Goal: Task Accomplishment & Management: Manage account settings

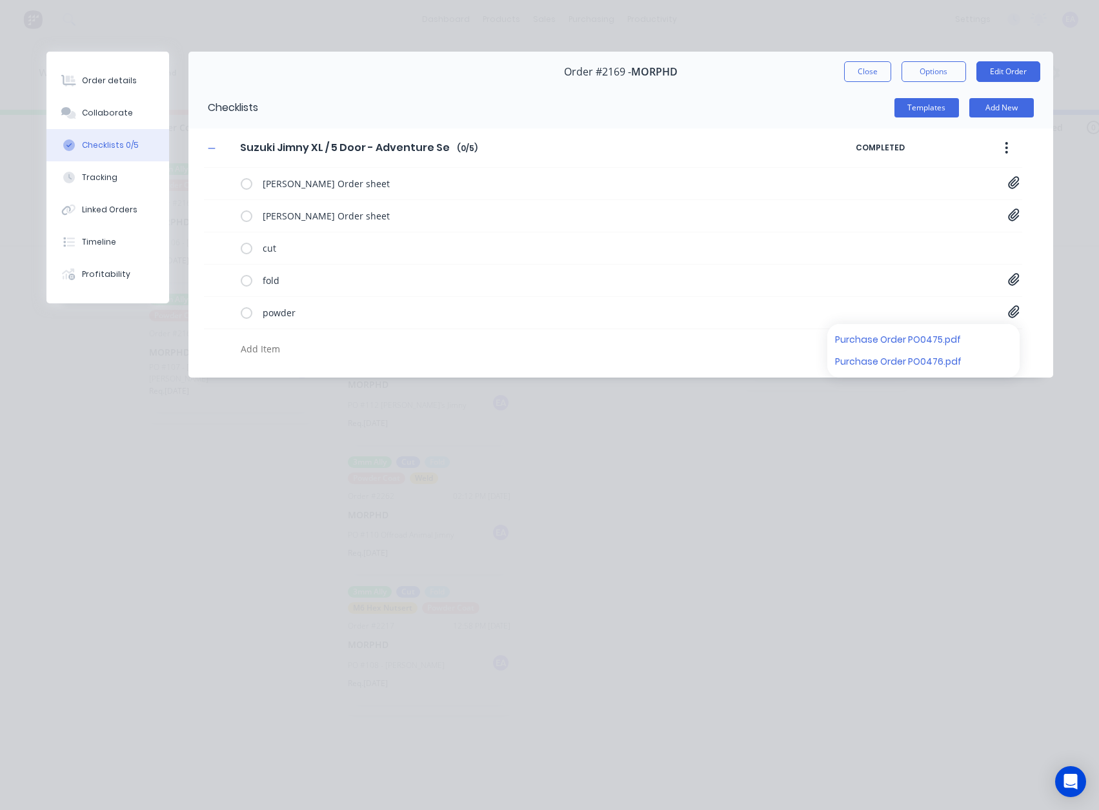
scroll to position [3, 3667]
click at [854, 76] on button "Close" at bounding box center [867, 71] width 47 height 21
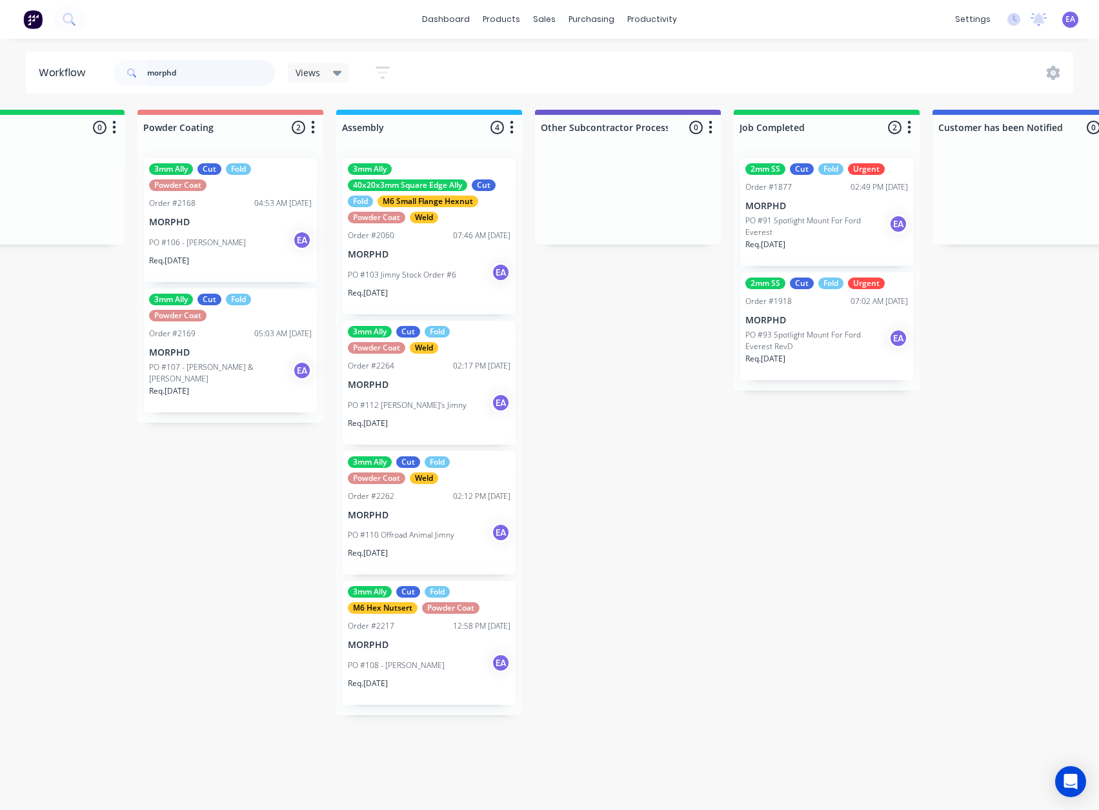
click at [186, 82] on input "morphd" at bounding box center [211, 73] width 128 height 26
drag, startPoint x: 185, startPoint y: 76, endPoint x: 113, endPoint y: 77, distance: 72.3
click at [113, 77] on div "morphd Views Save new view None (Default) edit [PERSON_NAME] edit [PERSON_NAME]…" at bounding box center [257, 73] width 293 height 39
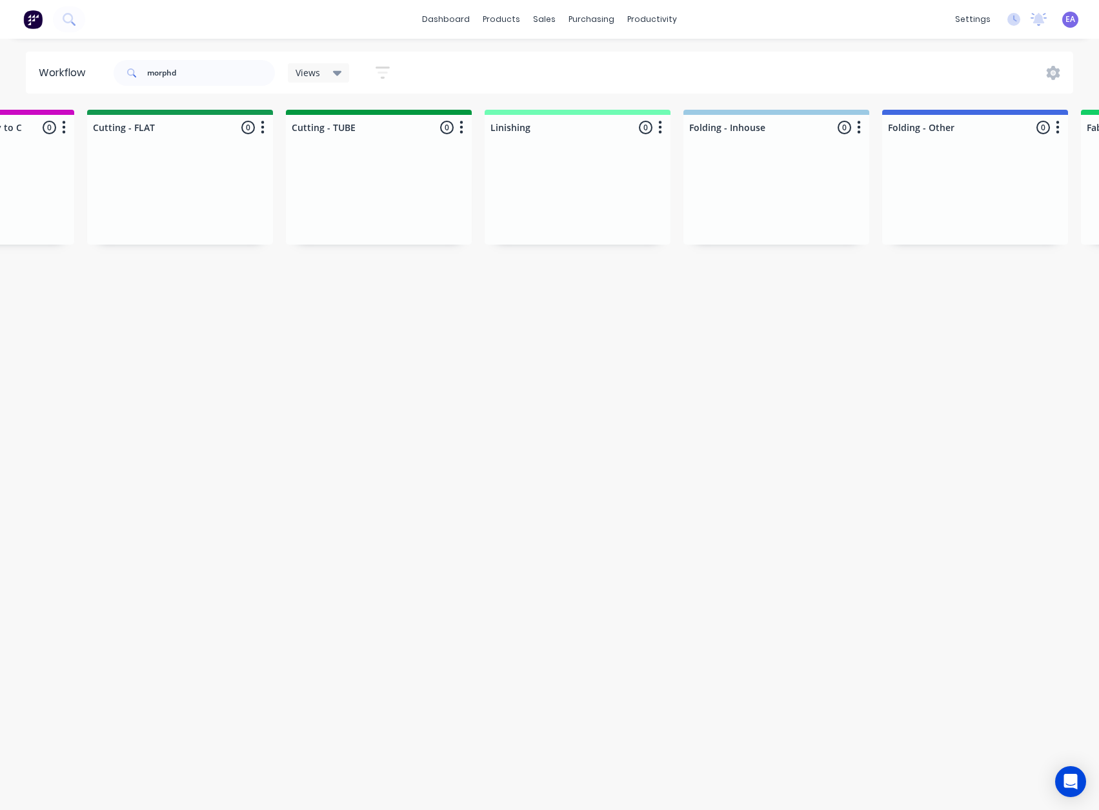
drag, startPoint x: 616, startPoint y: 517, endPoint x: 578, endPoint y: 536, distance: 42.4
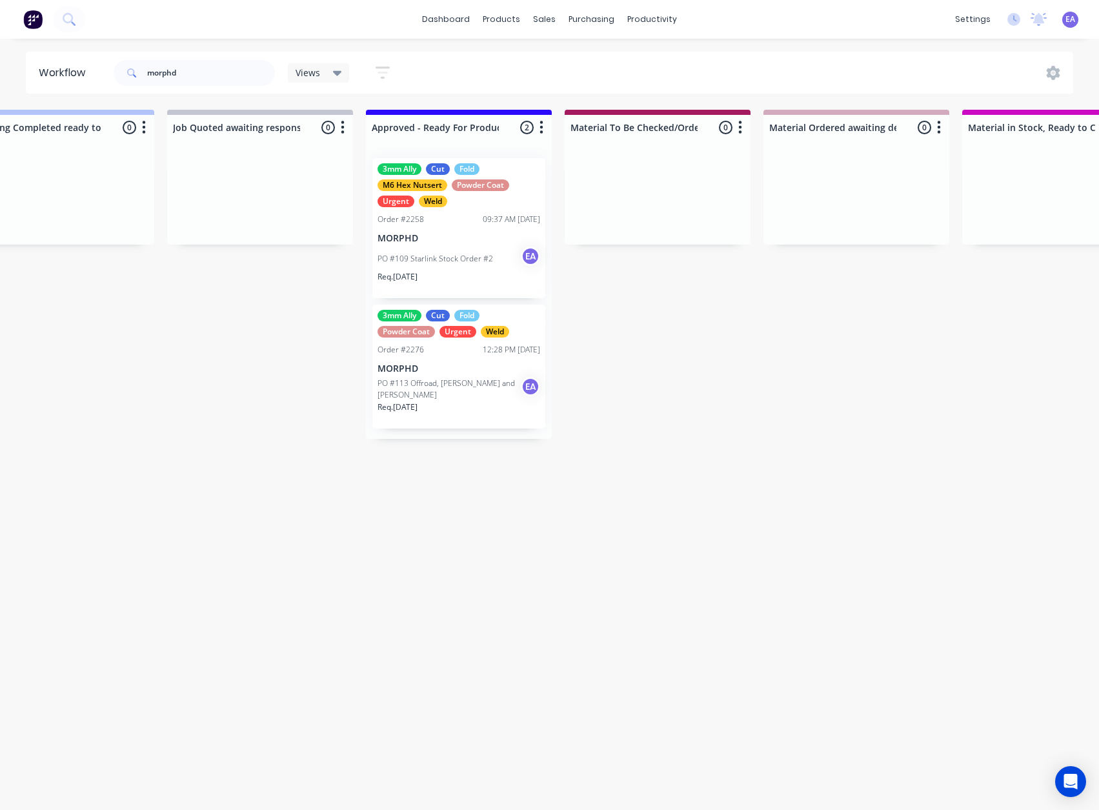
drag, startPoint x: 574, startPoint y: 525, endPoint x: 456, endPoint y: 576, distance: 129.5
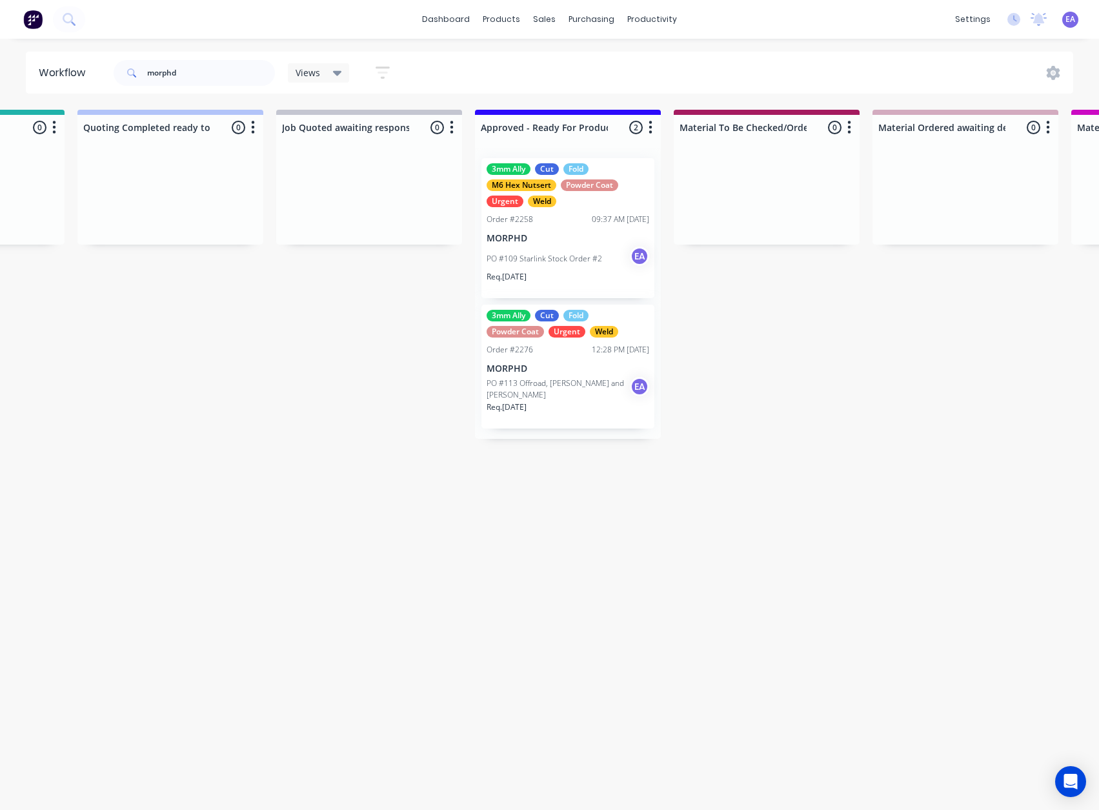
click at [580, 358] on div "3mm Ally Cut Fold Powder Coat Urgent Weld Order #2276 12:28 PM [DATE] MORPHD PO…" at bounding box center [567, 367] width 173 height 124
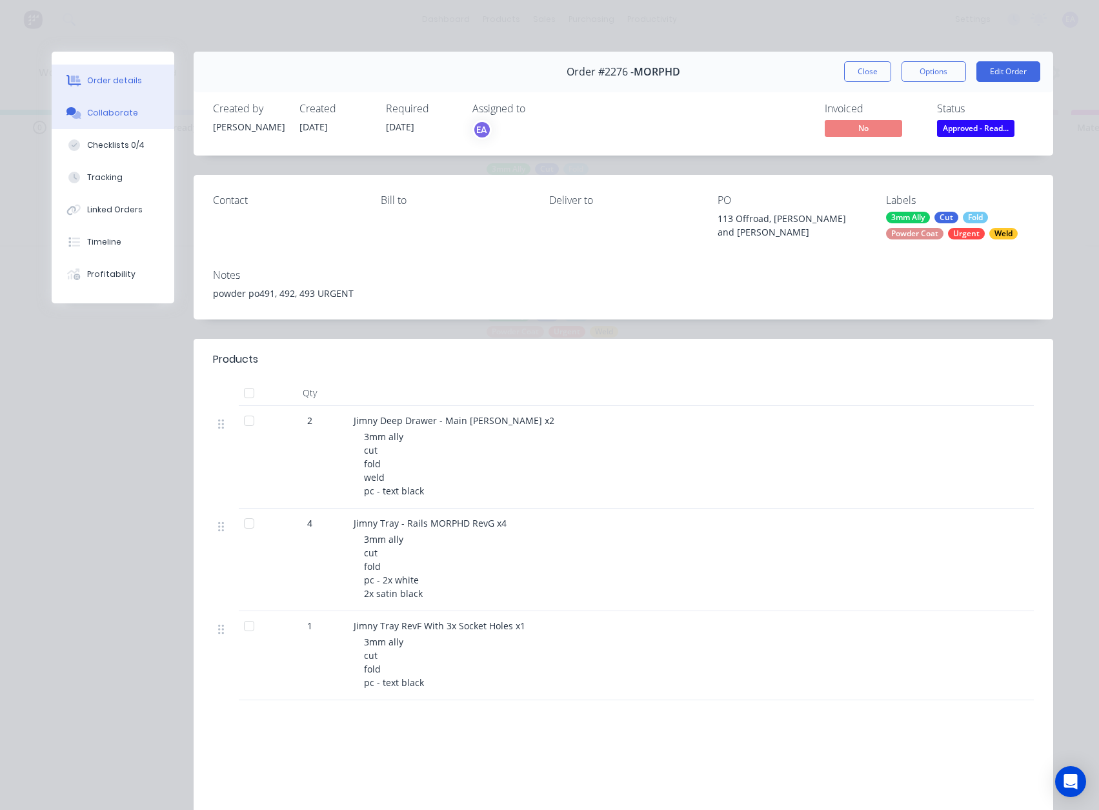
click at [105, 118] on div "Collaborate" at bounding box center [112, 113] width 51 height 12
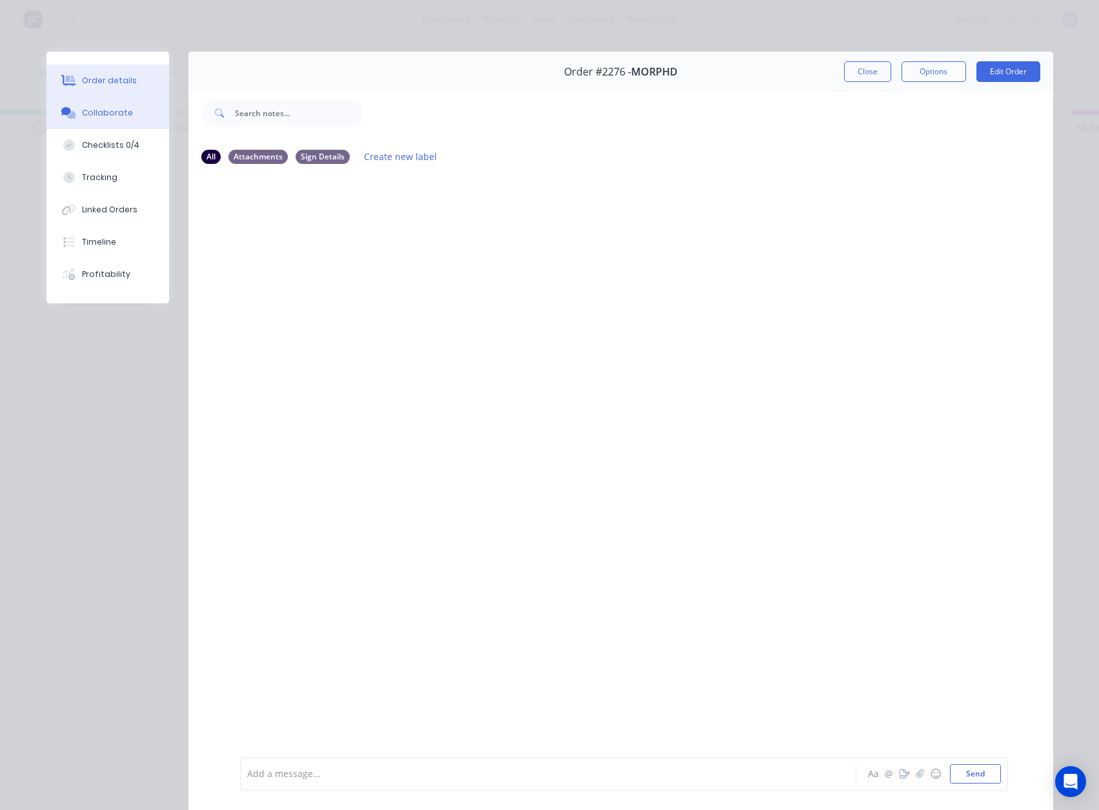
click at [108, 86] on button "Order details" at bounding box center [107, 81] width 123 height 32
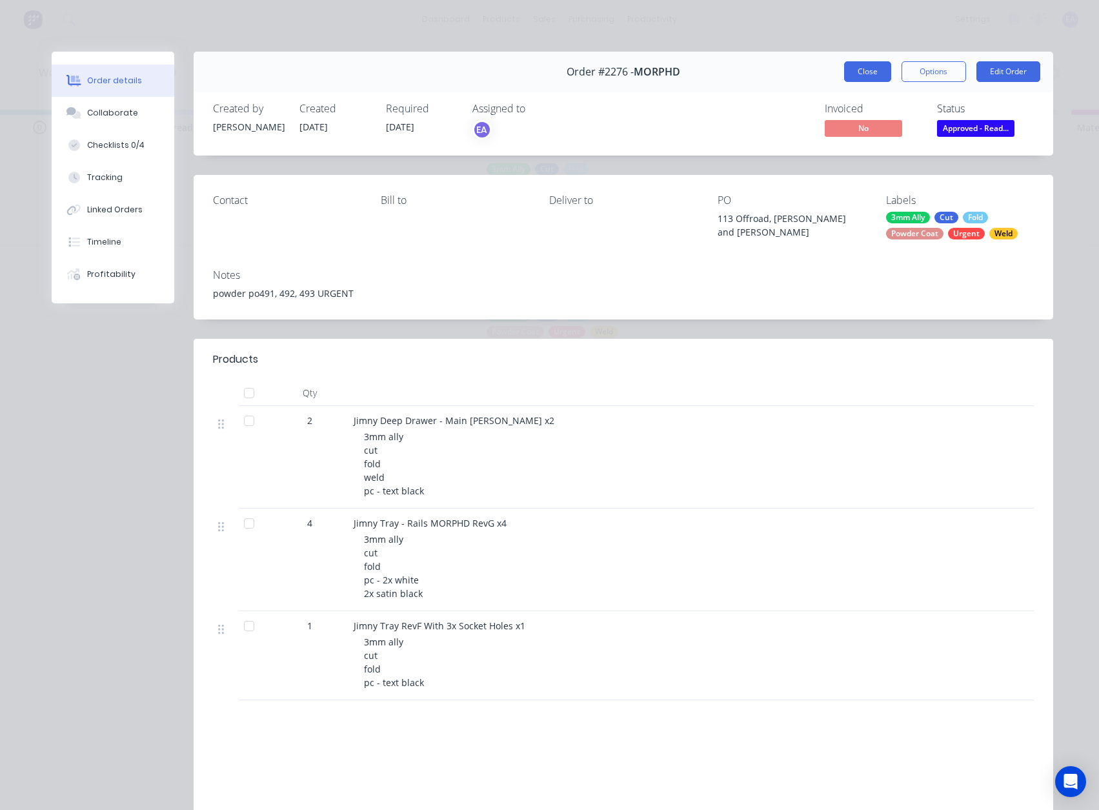
click at [855, 64] on button "Close" at bounding box center [867, 71] width 47 height 21
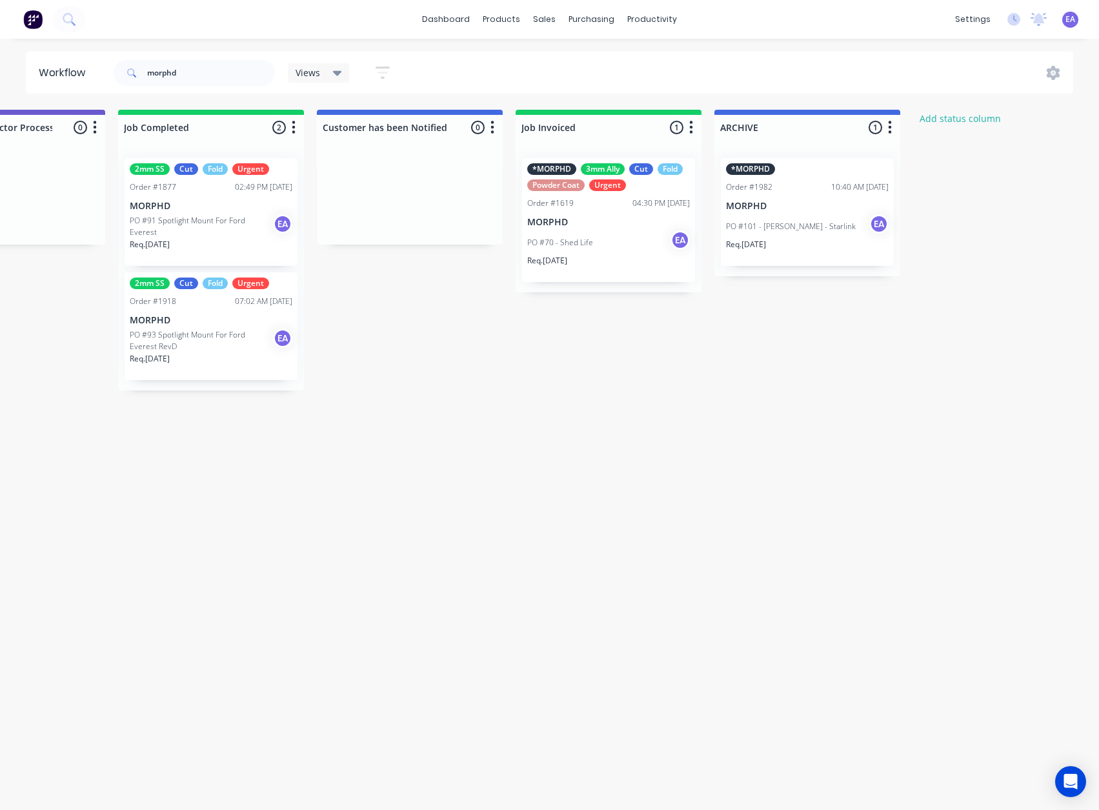
drag, startPoint x: 654, startPoint y: 389, endPoint x: 720, endPoint y: 399, distance: 66.0
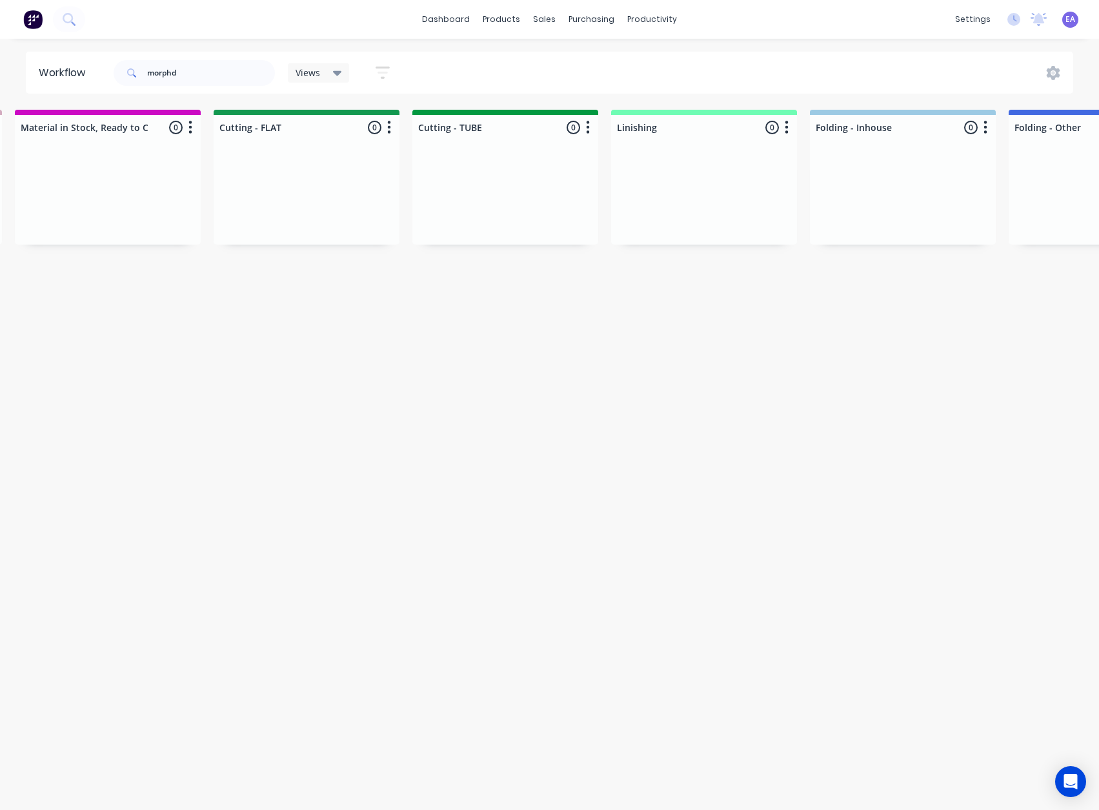
drag, startPoint x: 663, startPoint y: 419, endPoint x: 520, endPoint y: 443, distance: 145.1
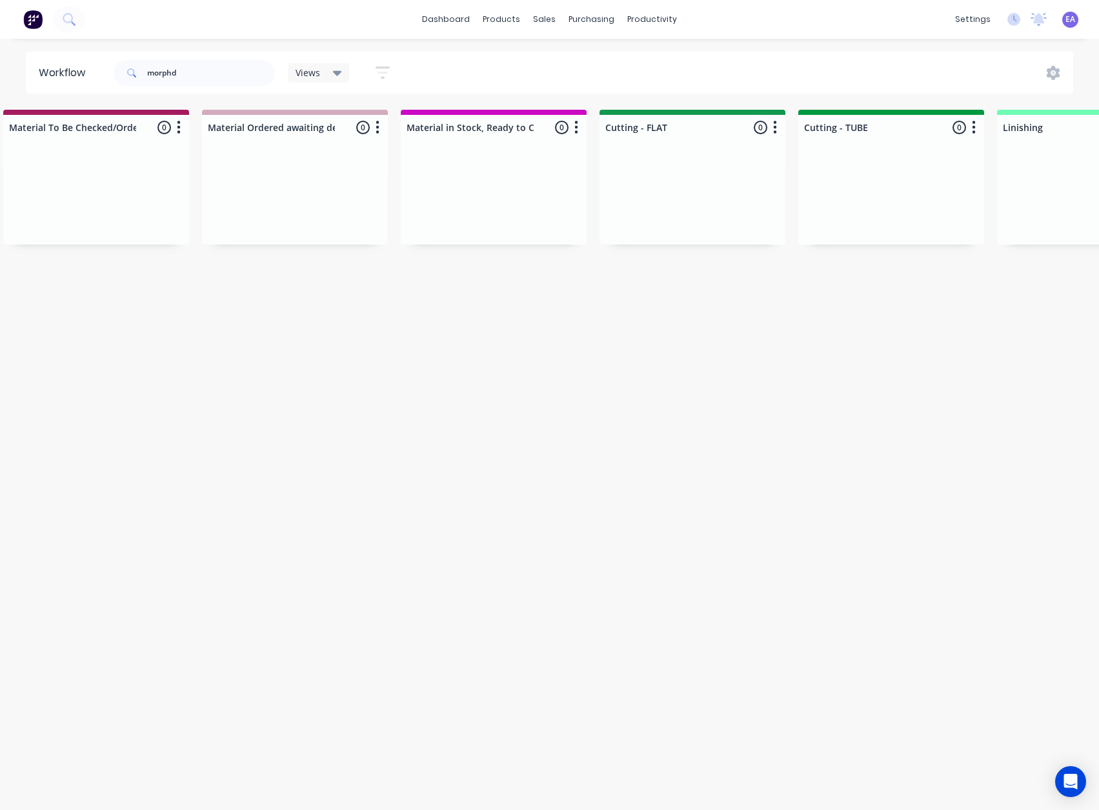
drag, startPoint x: 520, startPoint y: 443, endPoint x: 439, endPoint y: 476, distance: 87.4
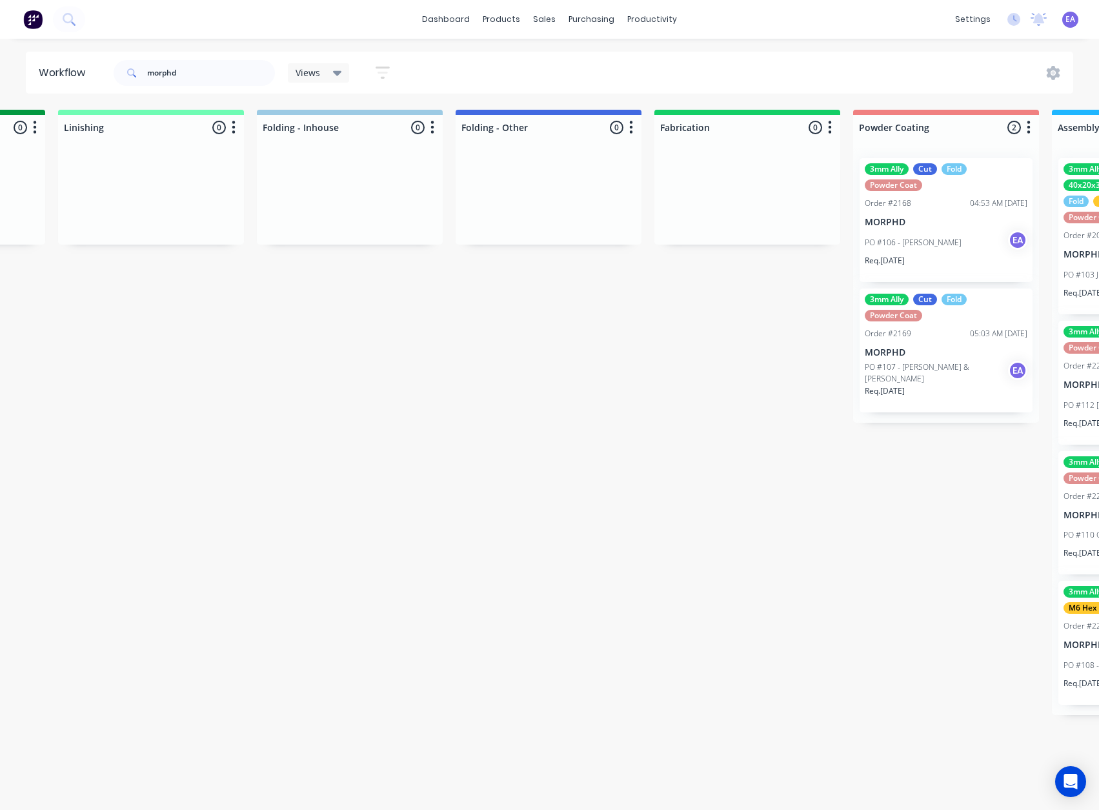
drag, startPoint x: 672, startPoint y: 468, endPoint x: 803, endPoint y: 469, distance: 131.0
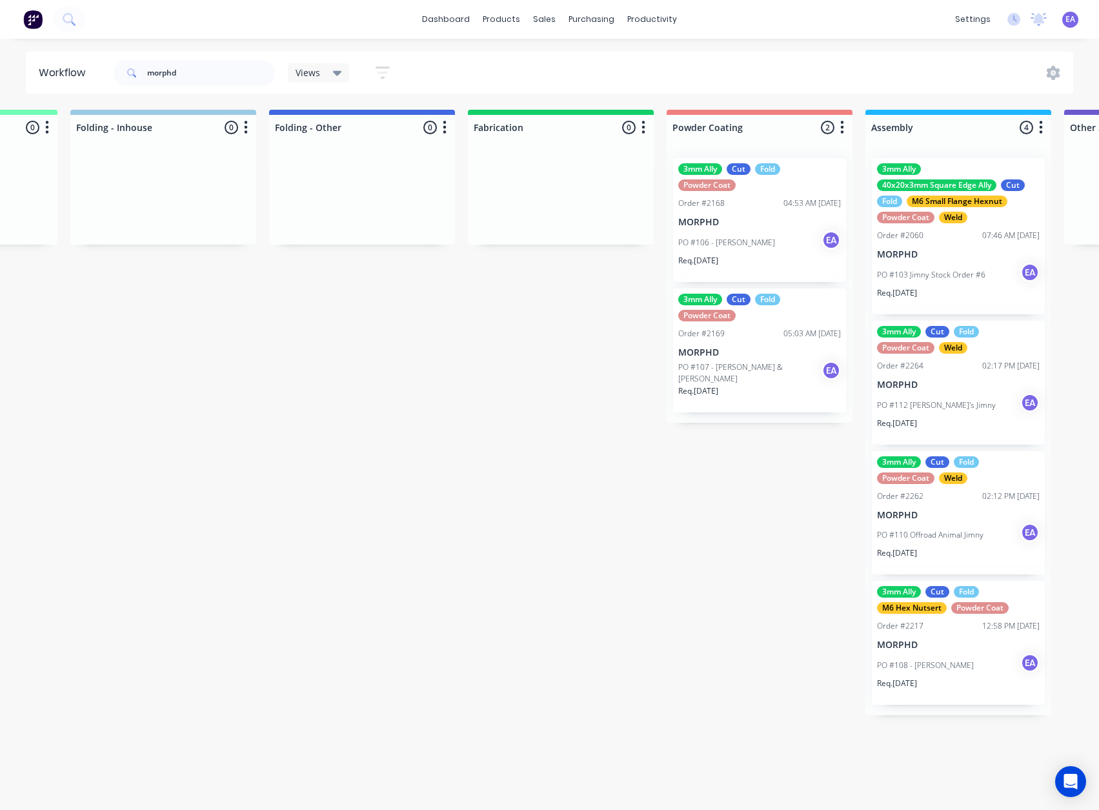
scroll to position [3, 3216]
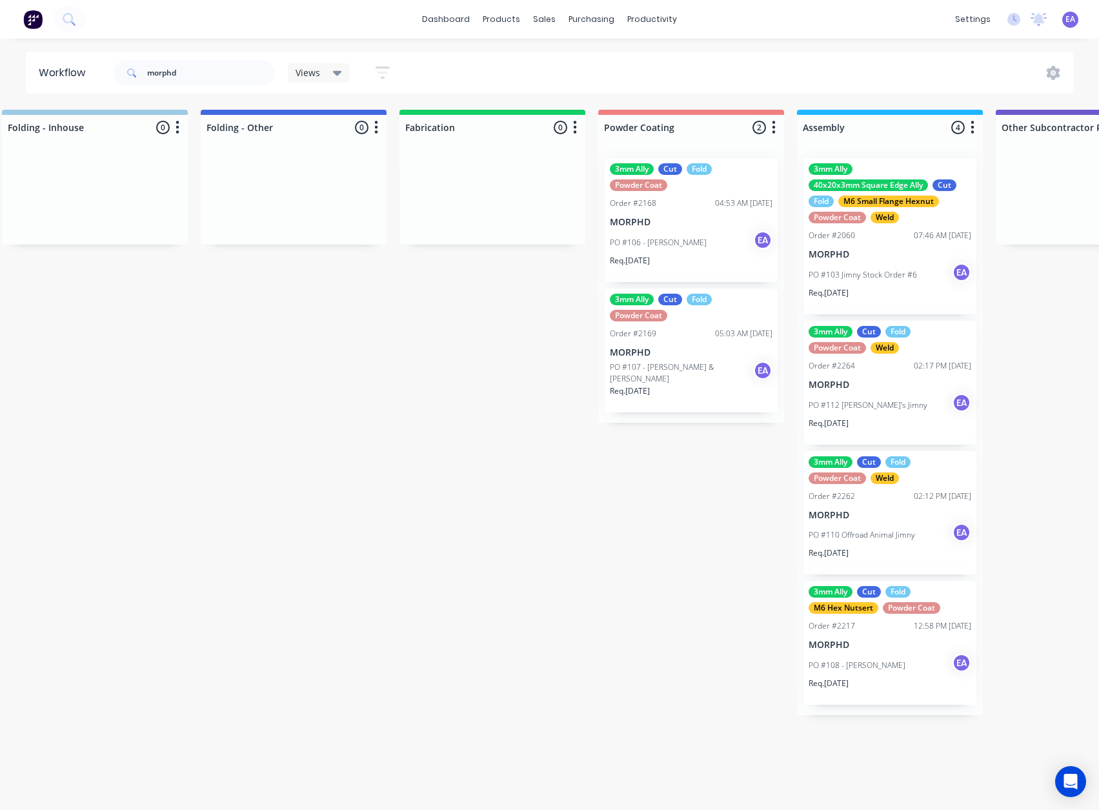
drag, startPoint x: 842, startPoint y: 480, endPoint x: 872, endPoint y: 483, distance: 30.5
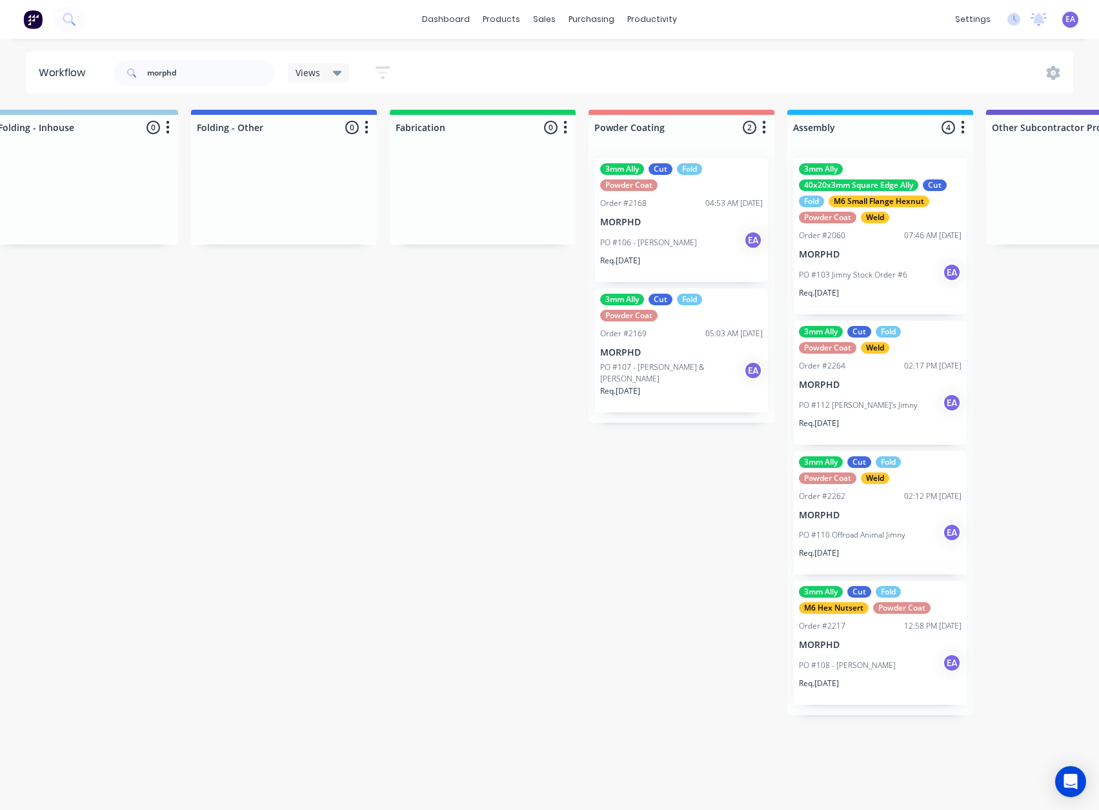
click at [689, 361] on div "PO #107 - [PERSON_NAME] & [PERSON_NAME] EA" at bounding box center [681, 373] width 163 height 25
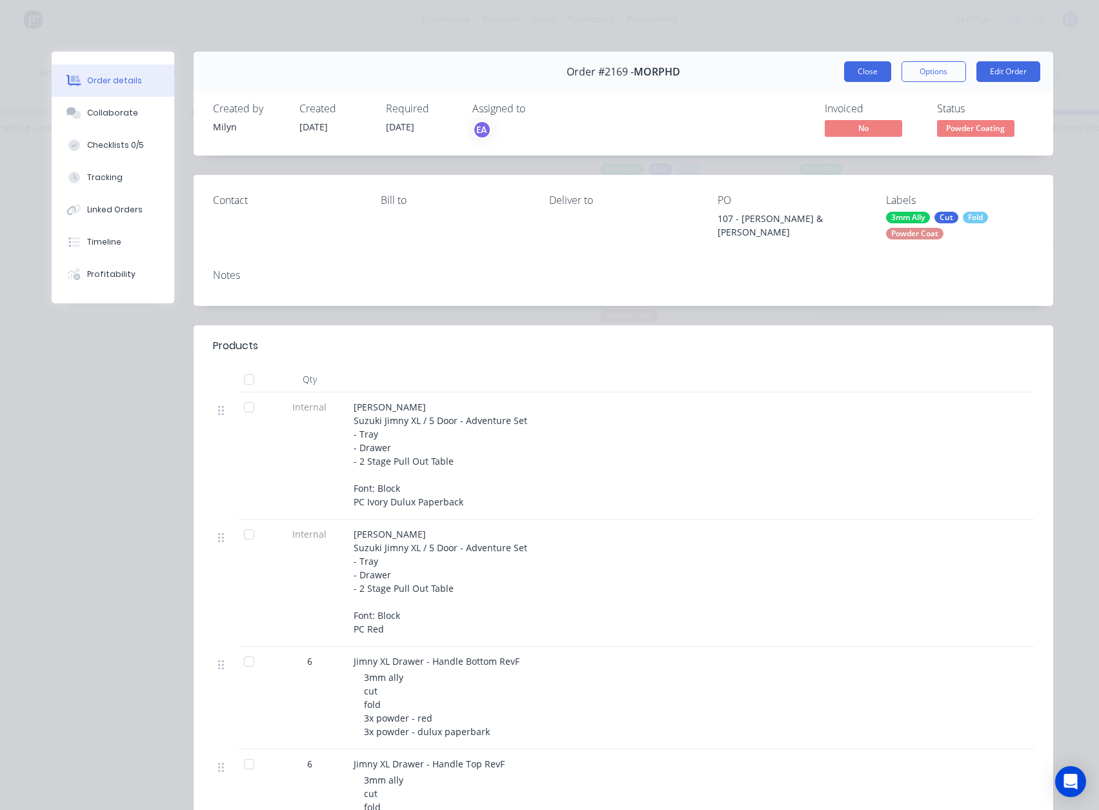
click at [885, 68] on button "Close" at bounding box center [867, 71] width 47 height 21
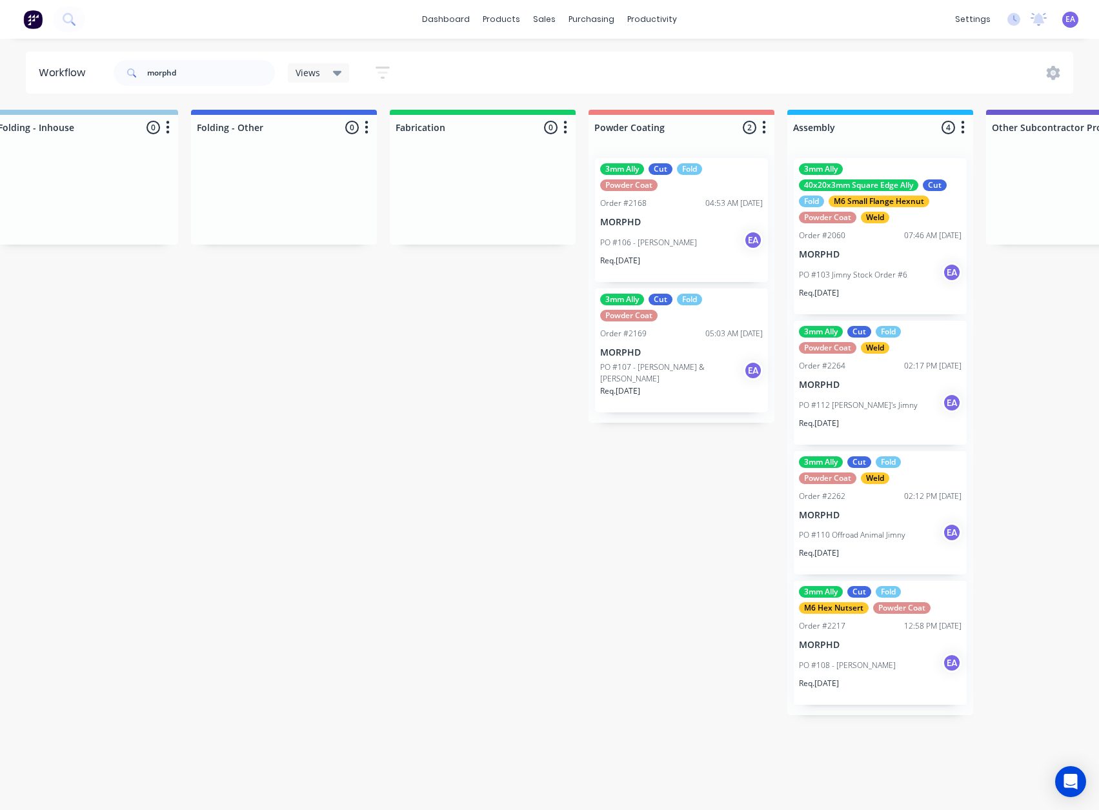
click at [663, 237] on p "PO #106 - [PERSON_NAME]" at bounding box center [648, 243] width 97 height 12
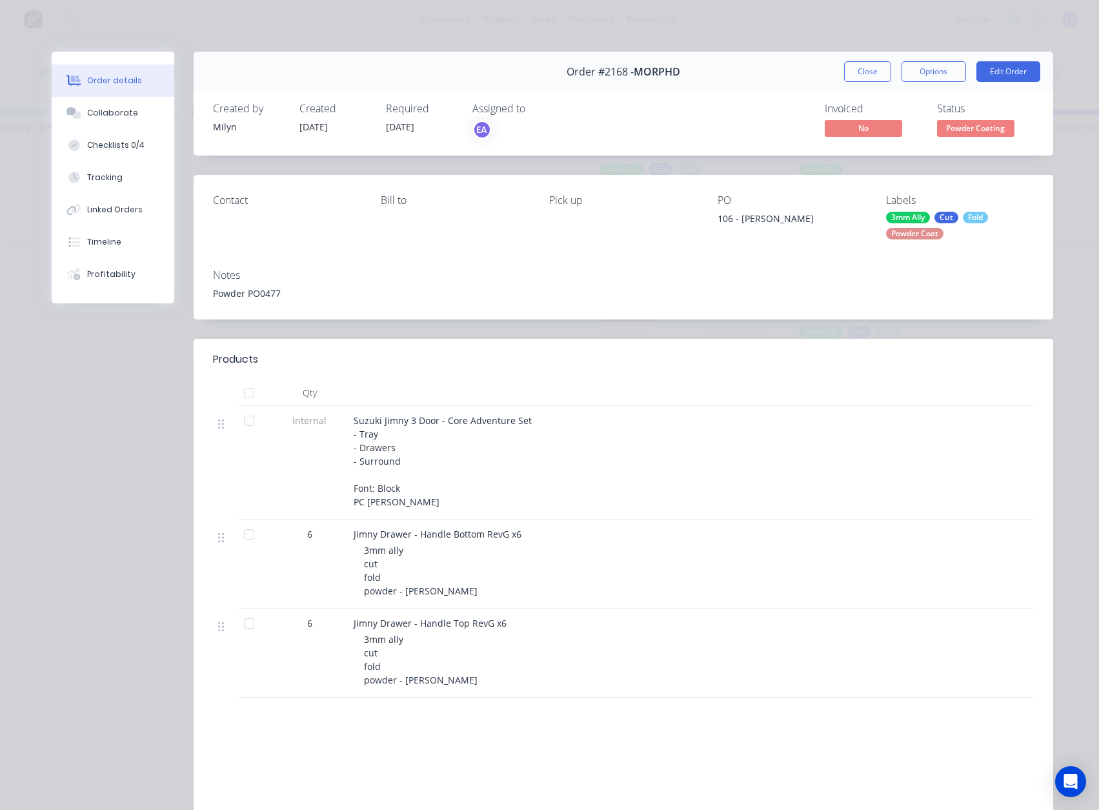
click at [883, 71] on button "Close" at bounding box center [867, 71] width 47 height 21
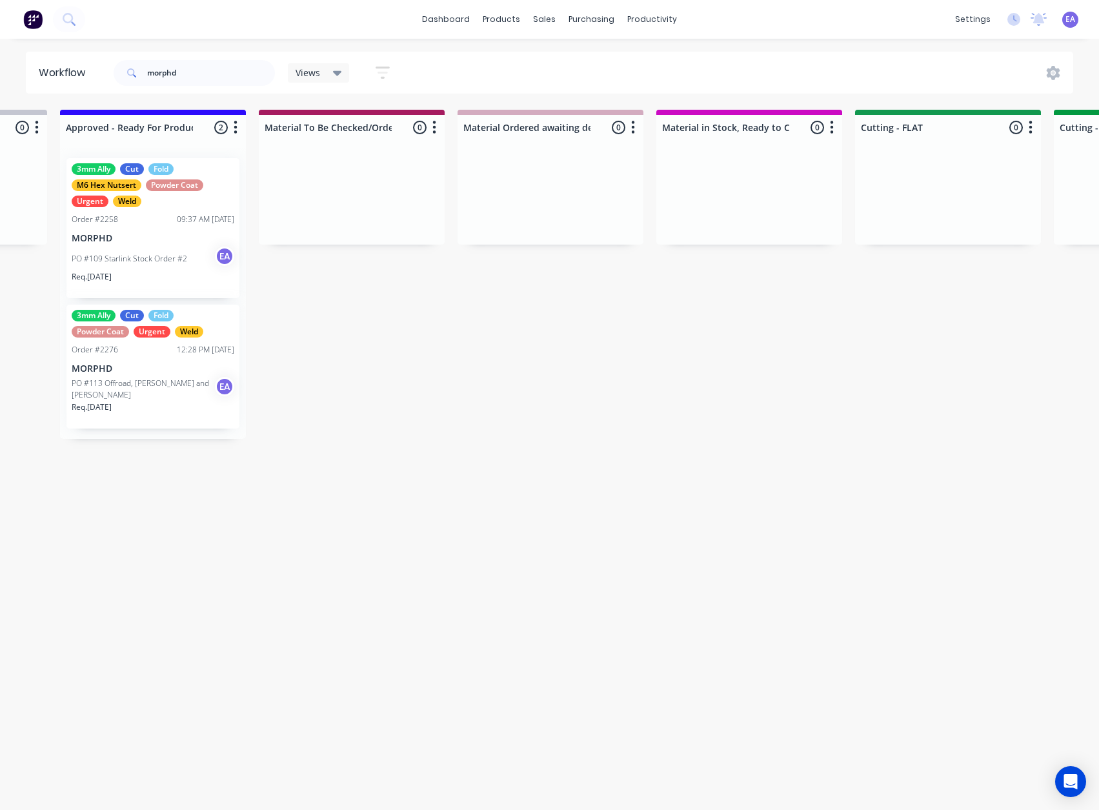
drag, startPoint x: 558, startPoint y: 320, endPoint x: 541, endPoint y: 324, distance: 16.6
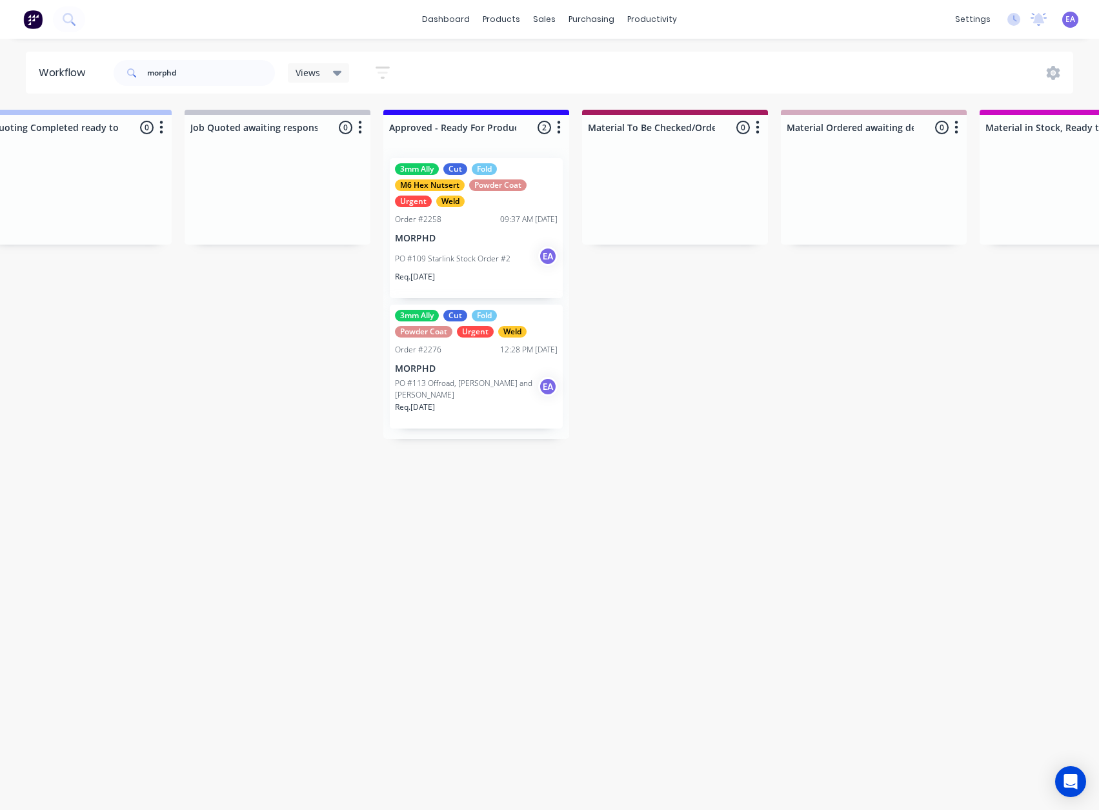
drag, startPoint x: 367, startPoint y: 393, endPoint x: 295, endPoint y: 419, distance: 76.8
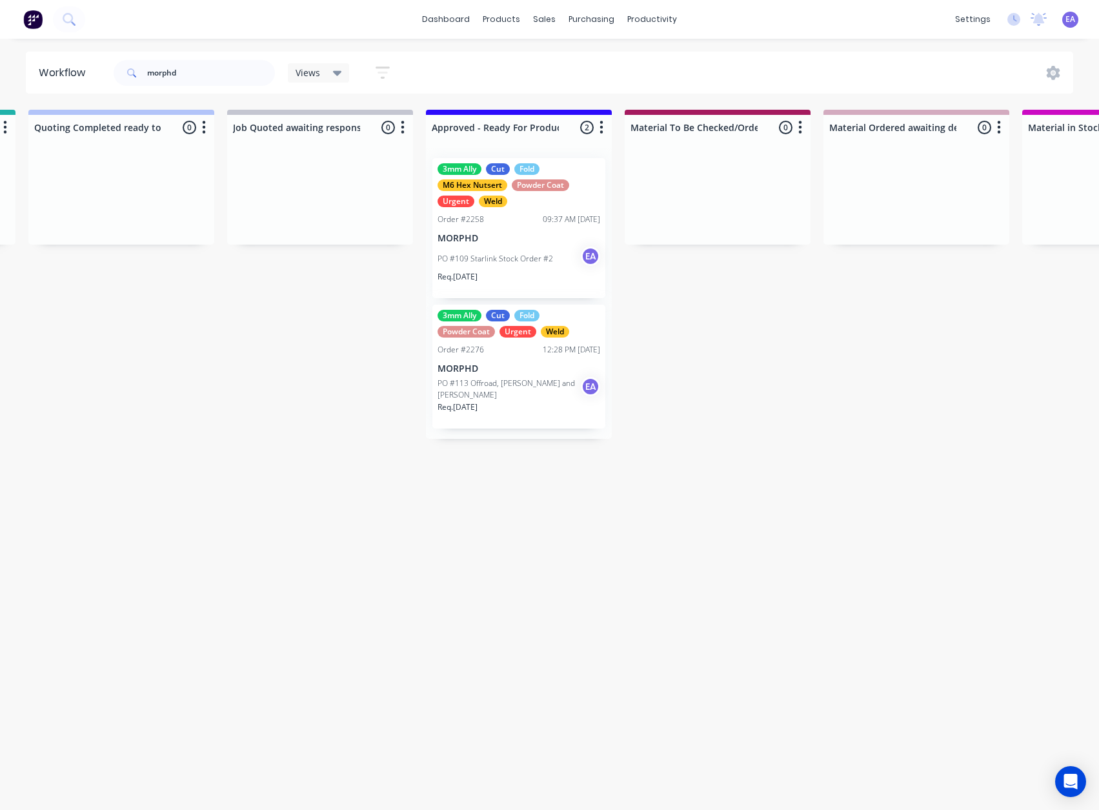
click at [534, 365] on p "MORPHD" at bounding box center [519, 368] width 163 height 11
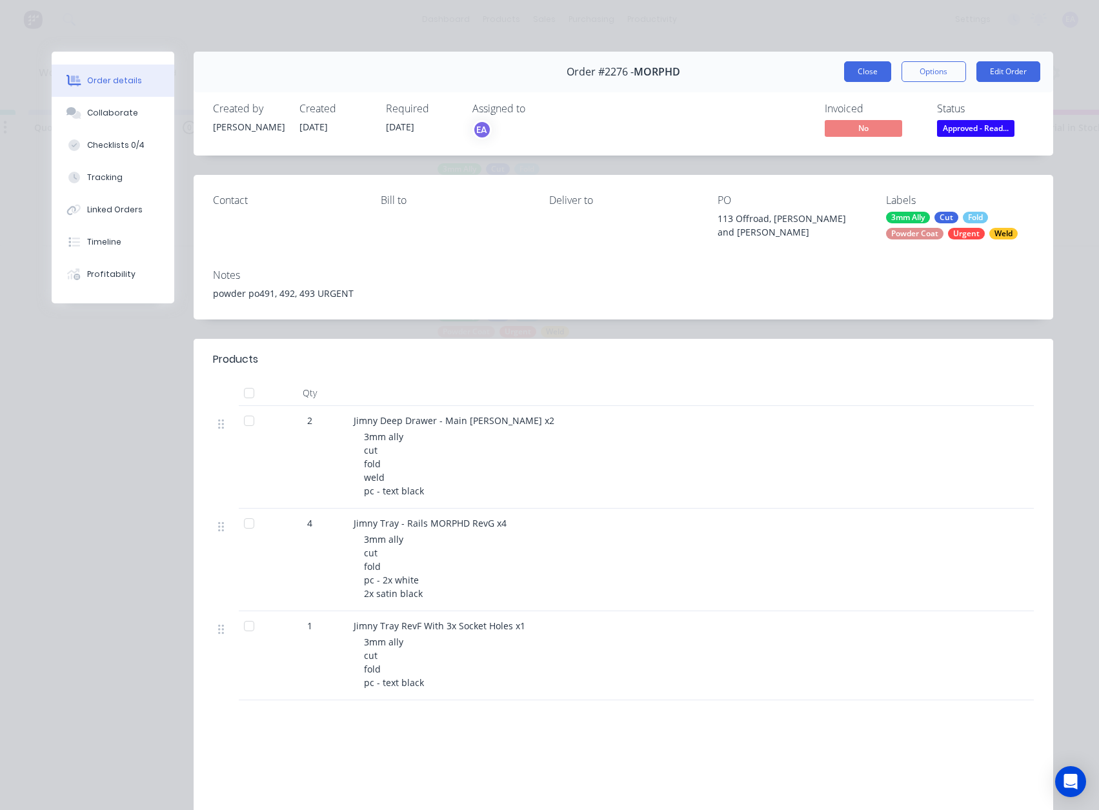
click at [854, 72] on button "Close" at bounding box center [867, 71] width 47 height 21
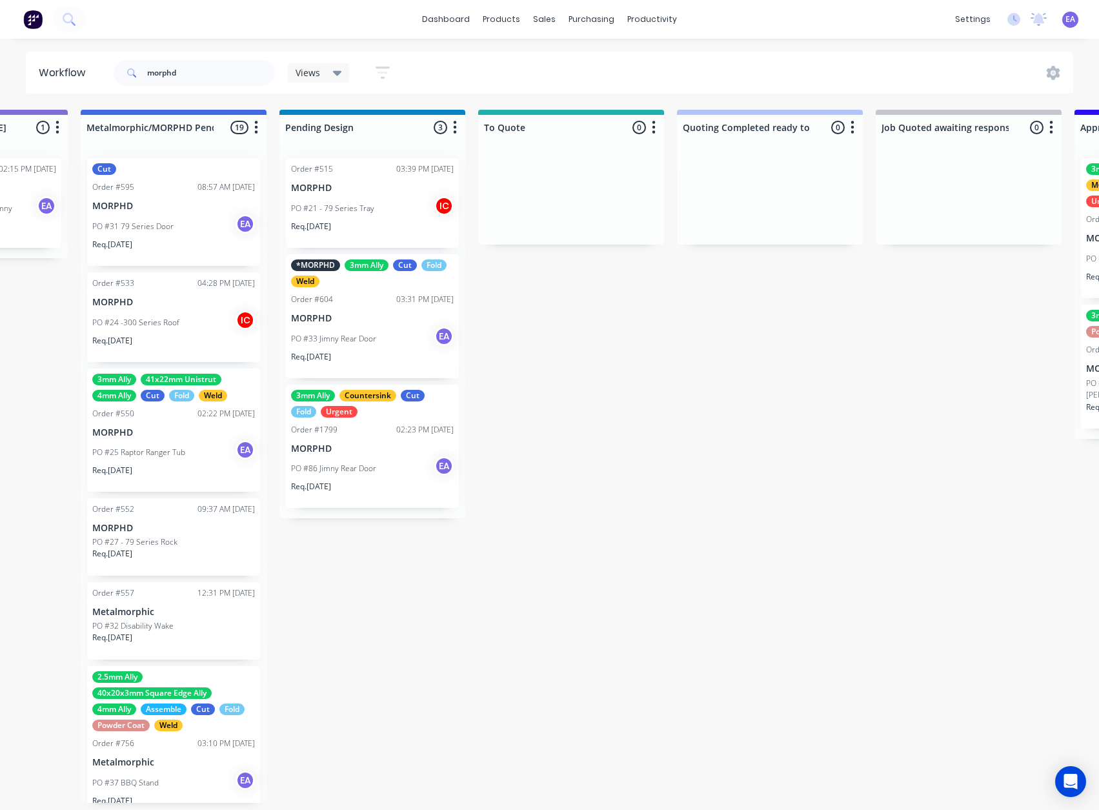
drag, startPoint x: 485, startPoint y: 363, endPoint x: 400, endPoint y: 403, distance: 94.1
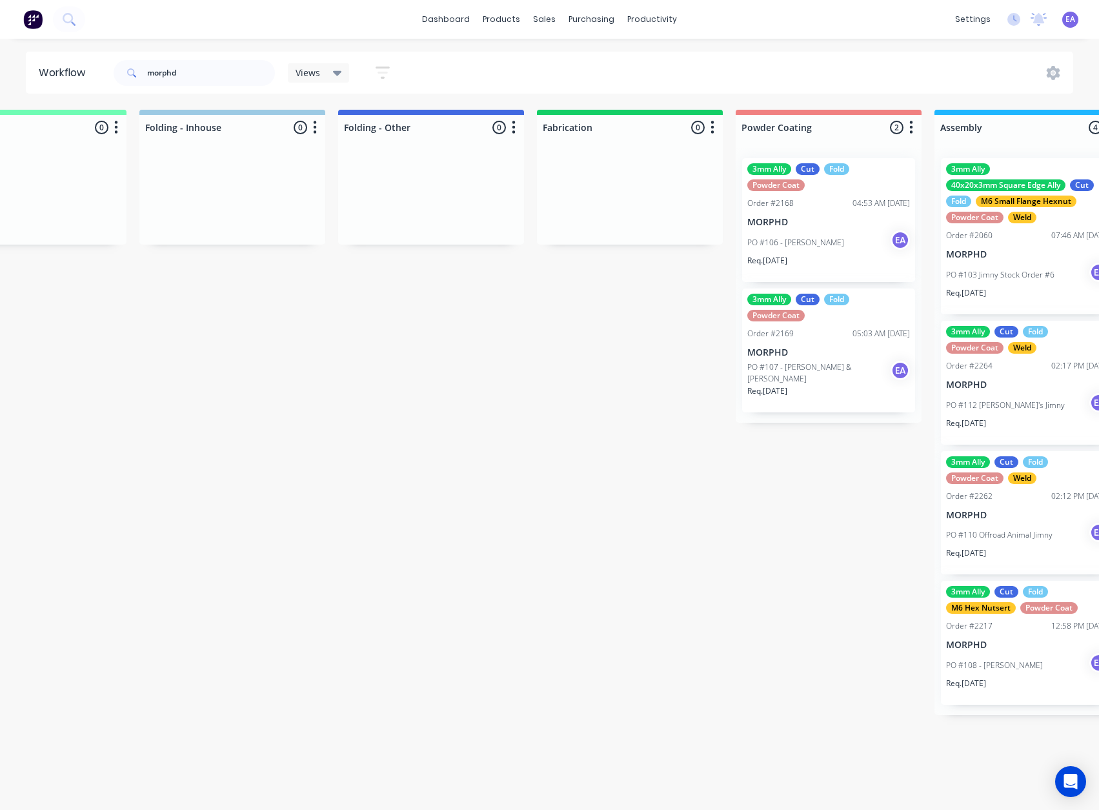
drag, startPoint x: 651, startPoint y: 472, endPoint x: 760, endPoint y: 480, distance: 109.3
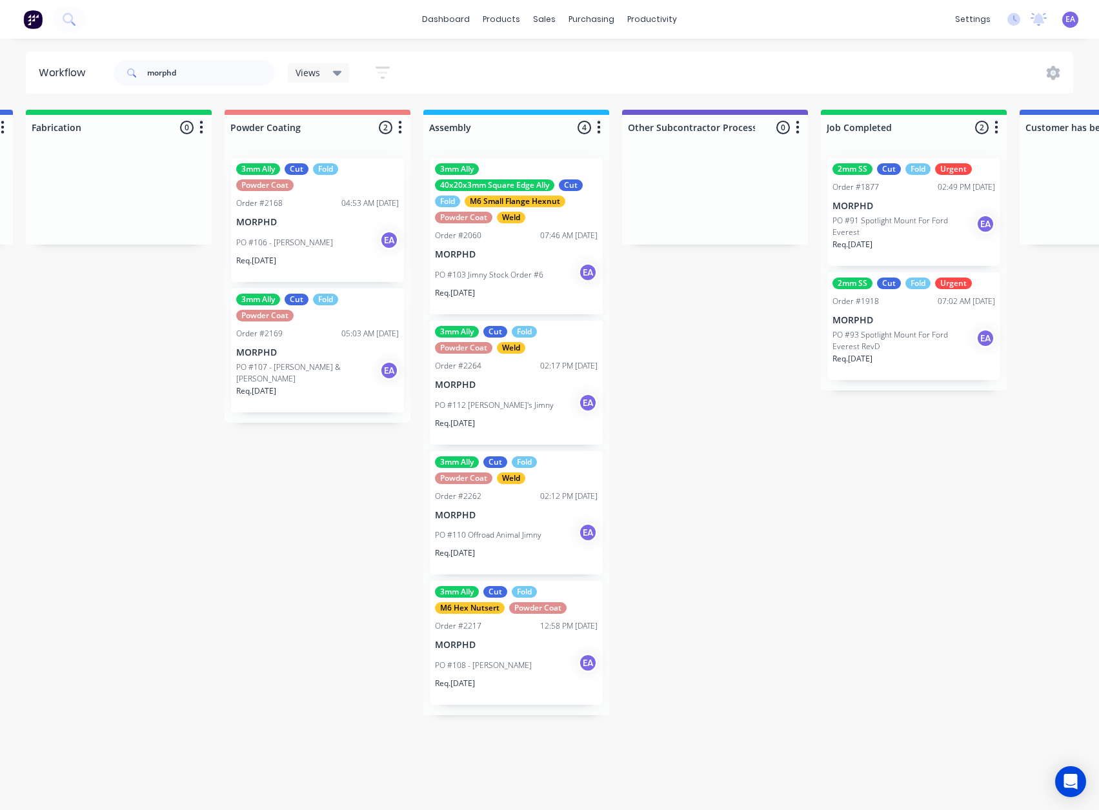
click at [537, 523] on div "PO #110 Offroad Animal Jimny EA" at bounding box center [516, 535] width 163 height 25
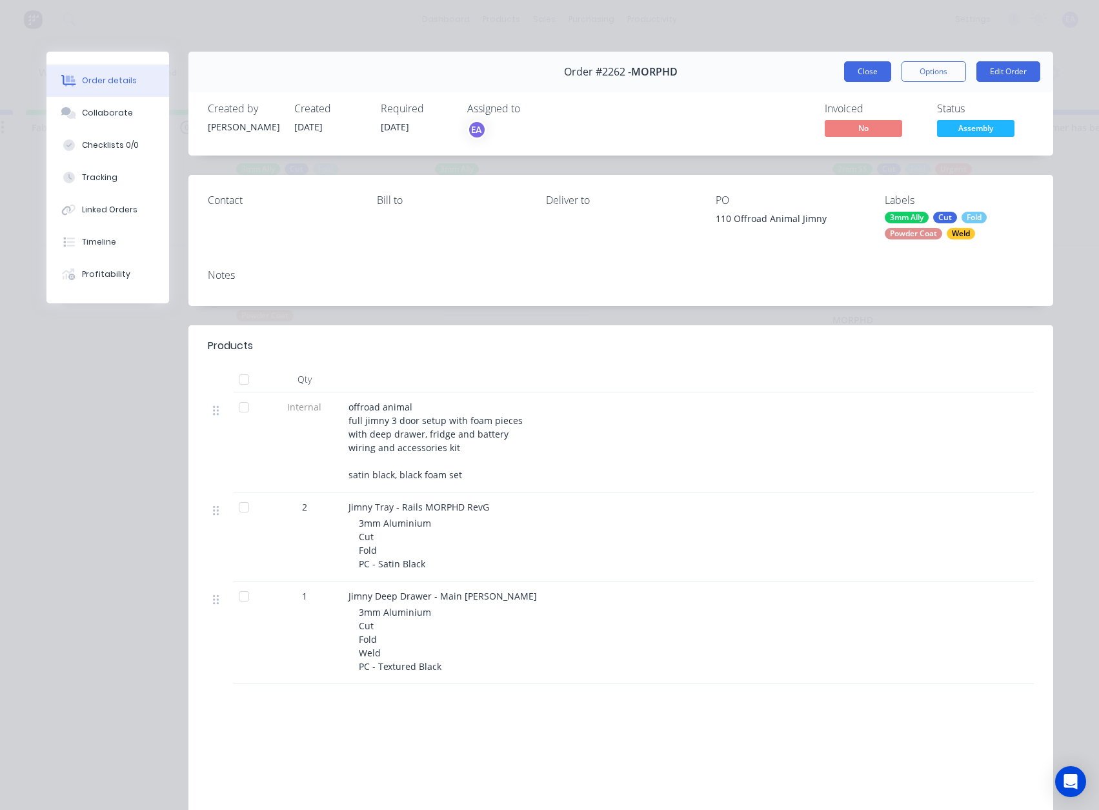
click at [858, 72] on button "Close" at bounding box center [867, 71] width 47 height 21
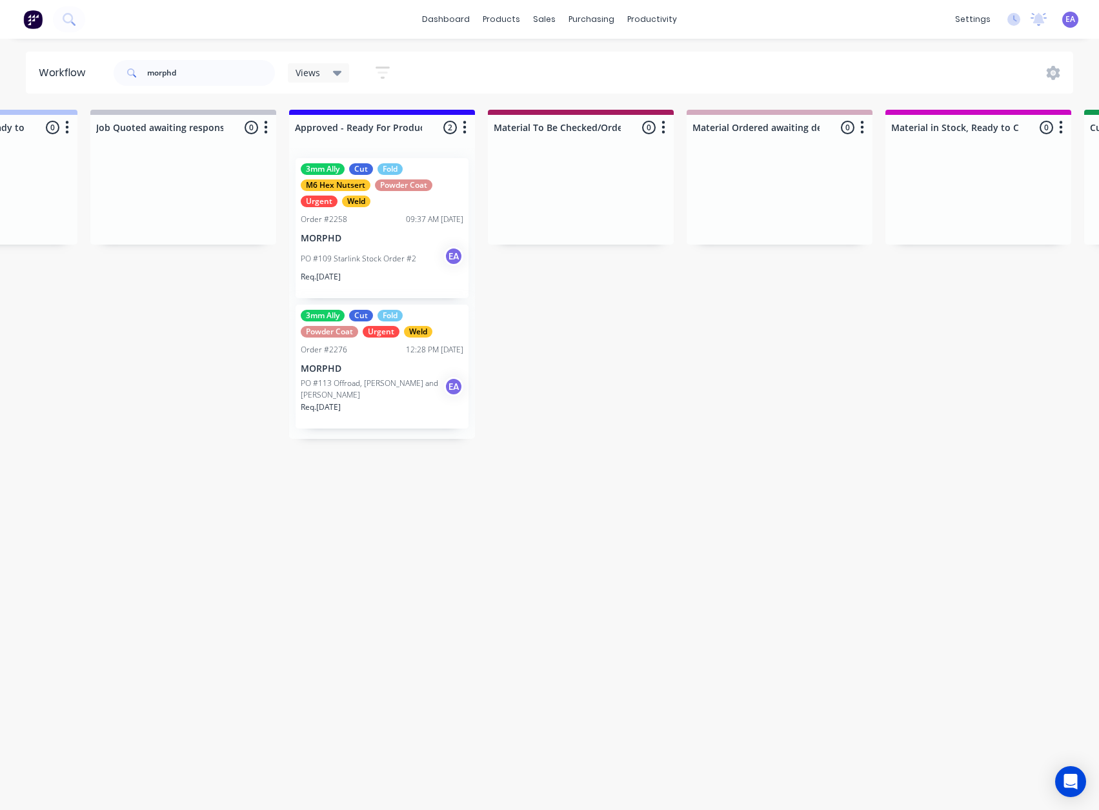
scroll to position [3, 1495]
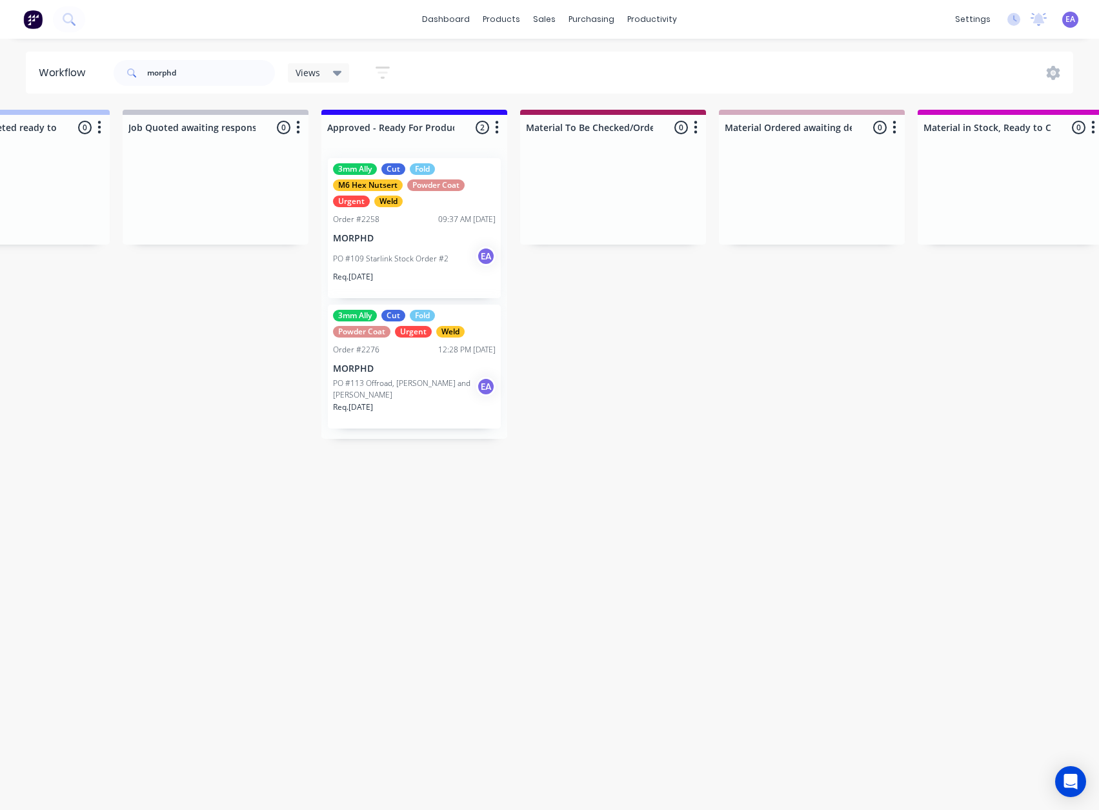
drag, startPoint x: 652, startPoint y: 419, endPoint x: 629, endPoint y: 425, distance: 23.3
click at [425, 385] on p "PO #113 Offroad, [PERSON_NAME] and [PERSON_NAME]" at bounding box center [404, 389] width 143 height 23
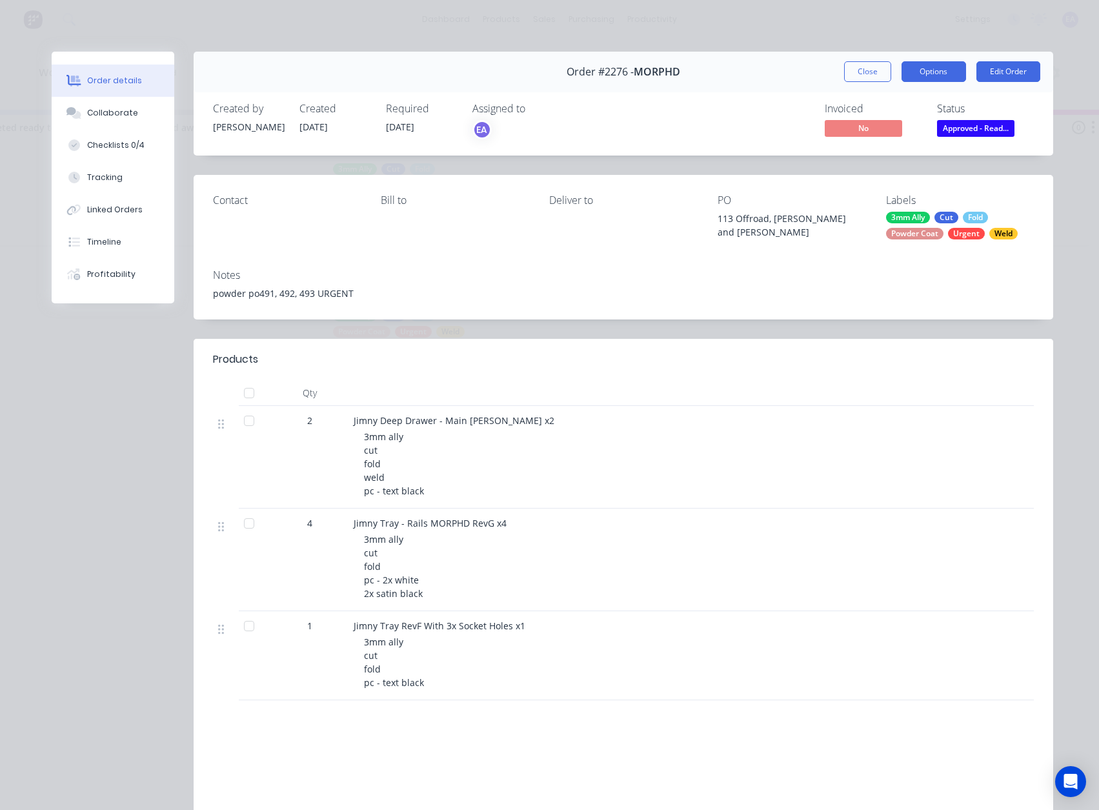
click at [914, 69] on button "Options" at bounding box center [934, 71] width 65 height 21
click at [991, 71] on button "Edit Order" at bounding box center [1008, 71] width 64 height 21
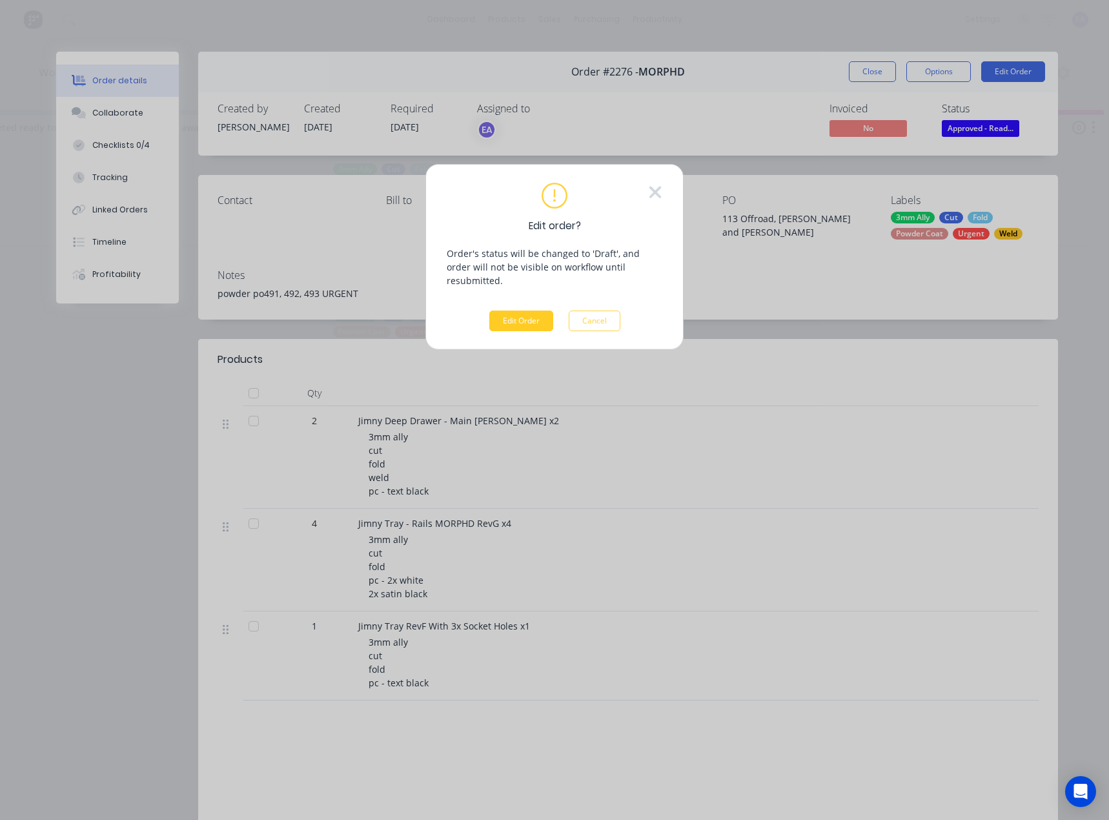
click at [509, 310] on button "Edit Order" at bounding box center [521, 320] width 64 height 21
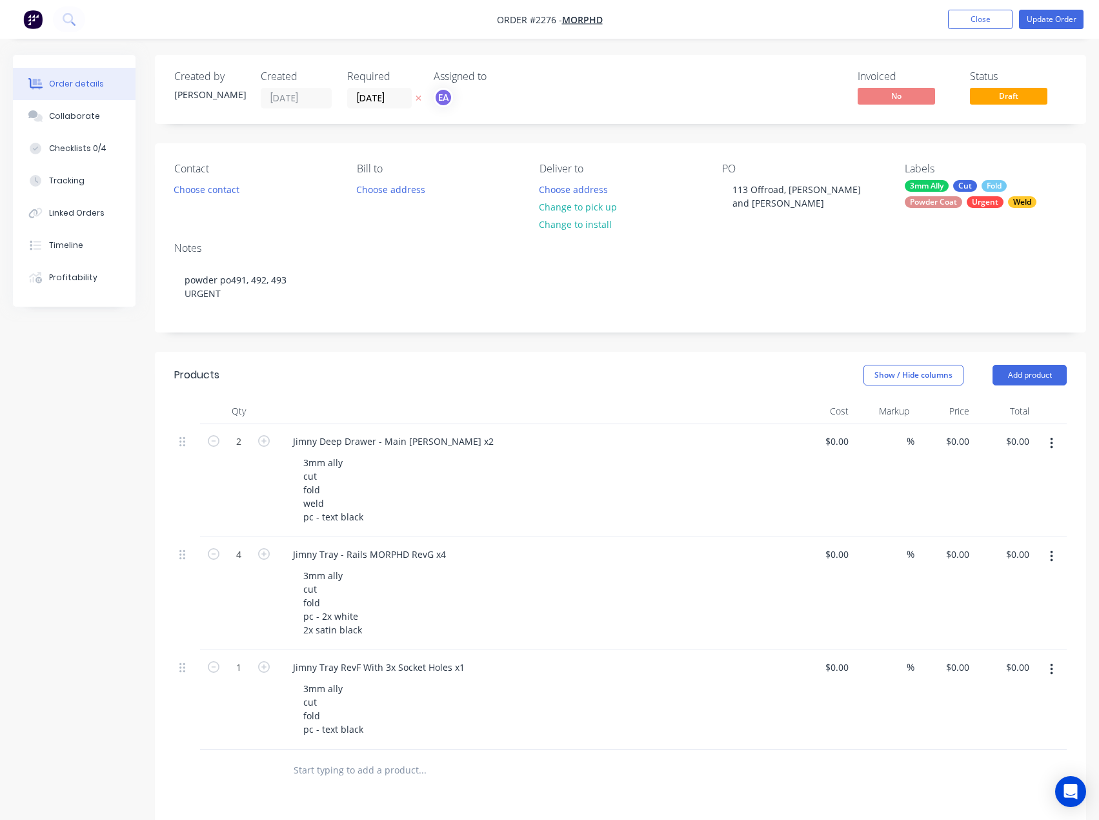
click at [1051, 668] on icon "button" at bounding box center [1051, 669] width 3 height 12
click at [996, 771] on div "Delete" at bounding box center [1005, 780] width 99 height 19
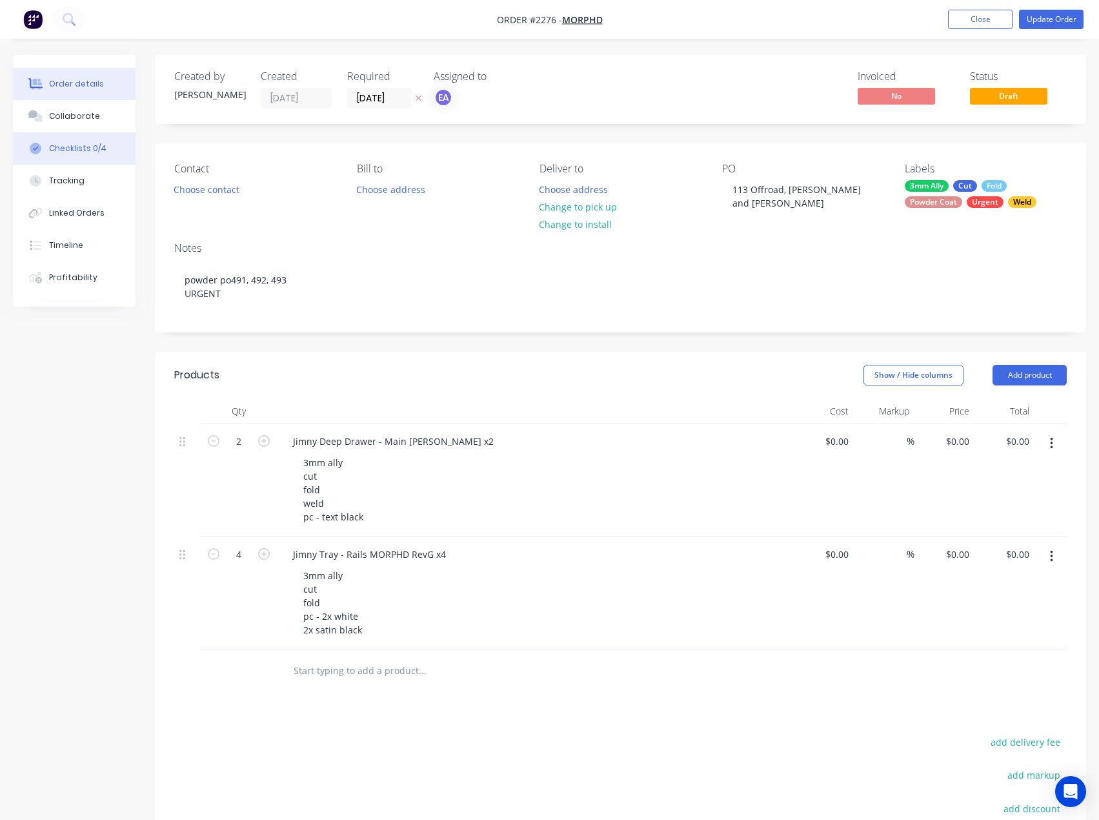
click at [106, 156] on button "Checklists 0/4" at bounding box center [74, 148] width 123 height 32
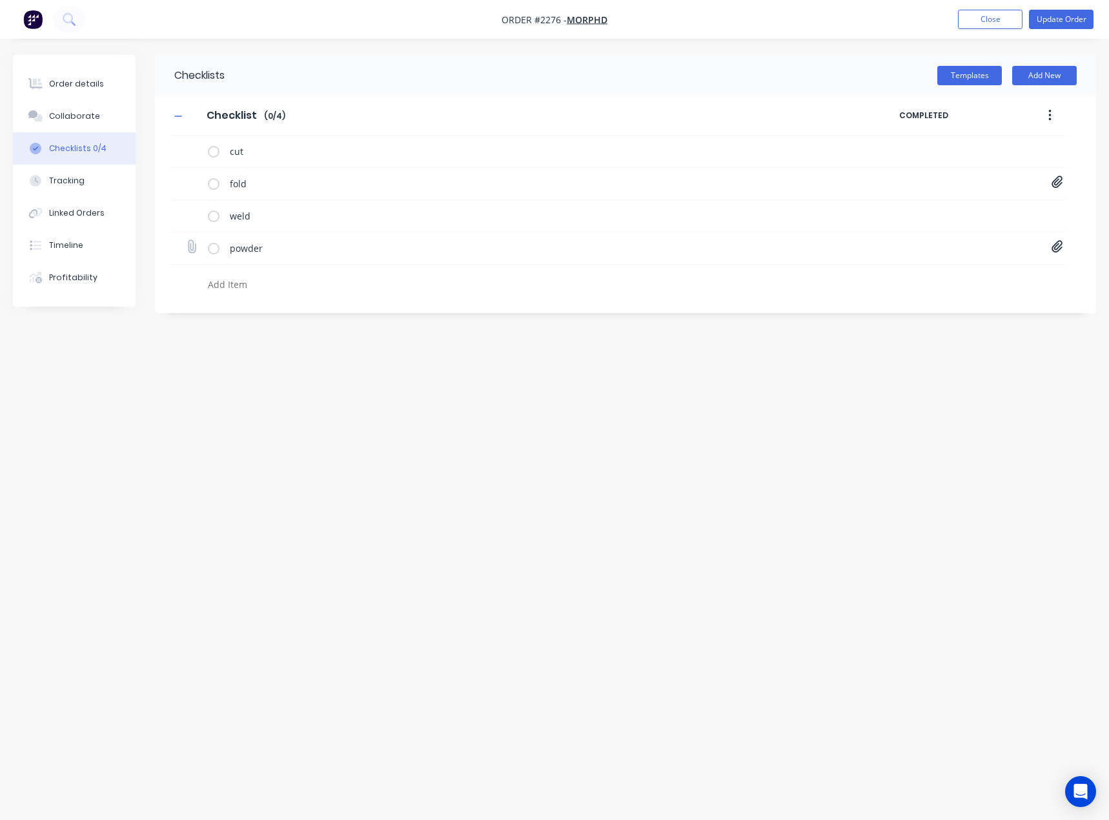
click at [1054, 246] on icon at bounding box center [1056, 247] width 11 height 12
click at [976, 320] on link "Purchase Order PO0491.pdf" at bounding box center [953, 319] width 150 height 14
click at [1046, 319] on icon at bounding box center [1046, 316] width 10 height 13
click at [1056, 183] on icon at bounding box center [1057, 182] width 12 height 13
click at [427, 482] on div "Checklists Templates Add New Checklist Checklist Enter Checklist name ( 0 / 4 )…" at bounding box center [554, 385] width 1083 height 661
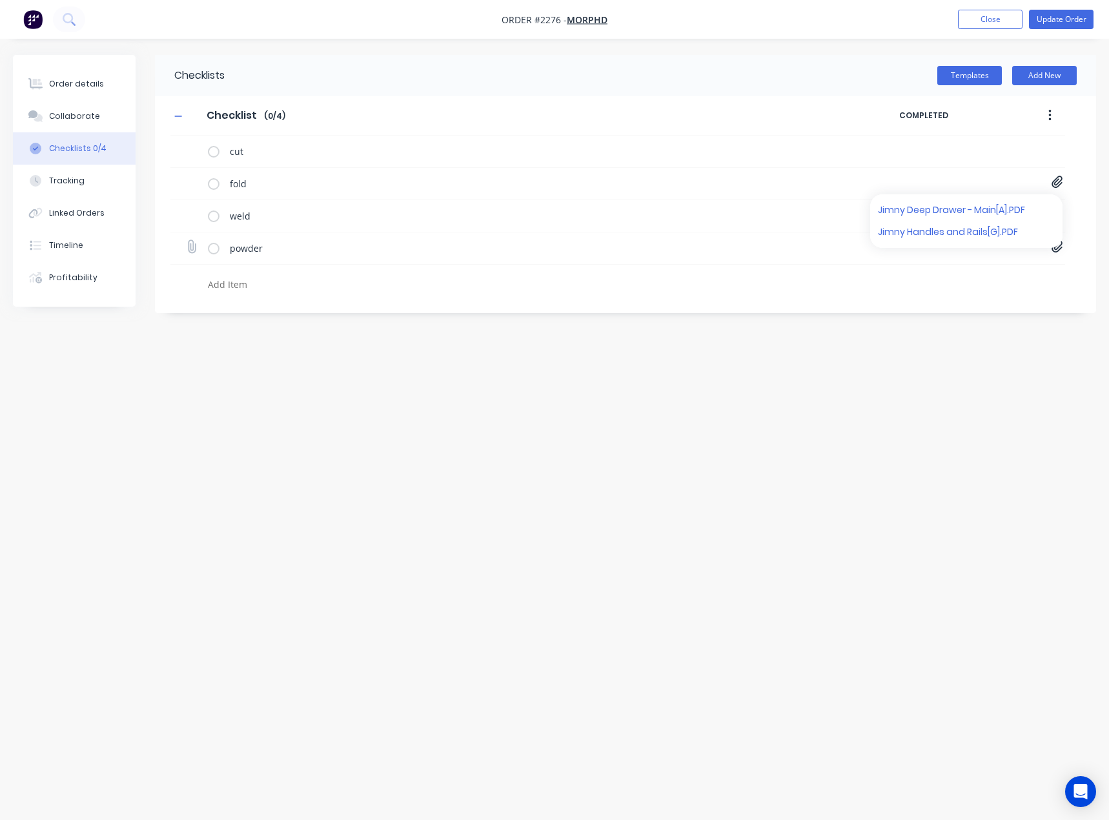
type textarea "x"
click at [68, 86] on div "Order details" at bounding box center [76, 84] width 55 height 12
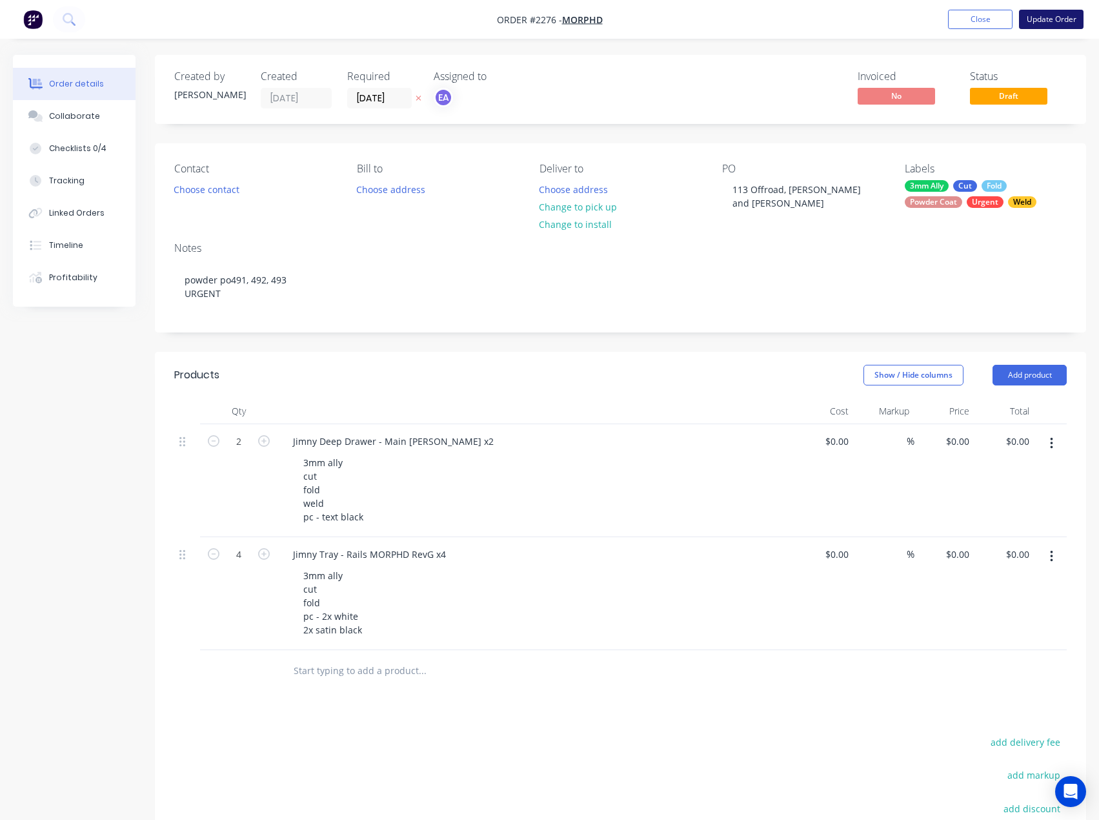
click at [1046, 21] on button "Update Order" at bounding box center [1051, 19] width 65 height 19
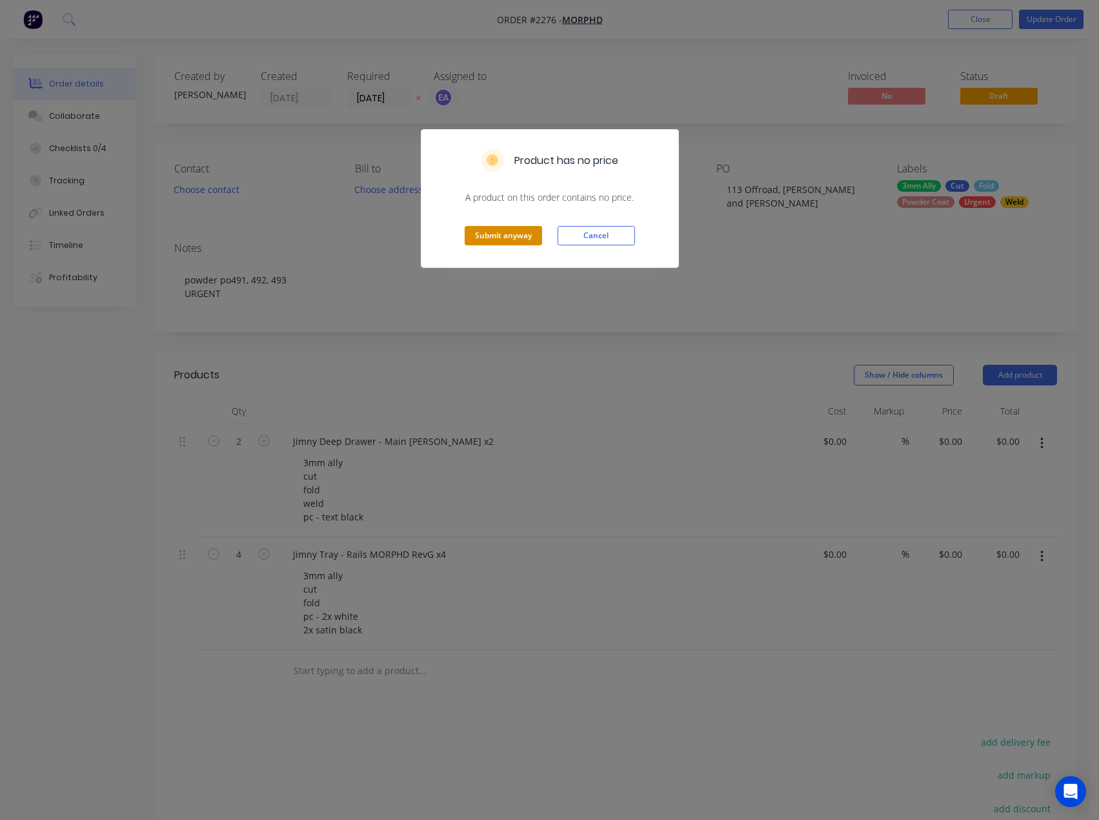
click at [505, 239] on button "Submit anyway" at bounding box center [503, 235] width 77 height 19
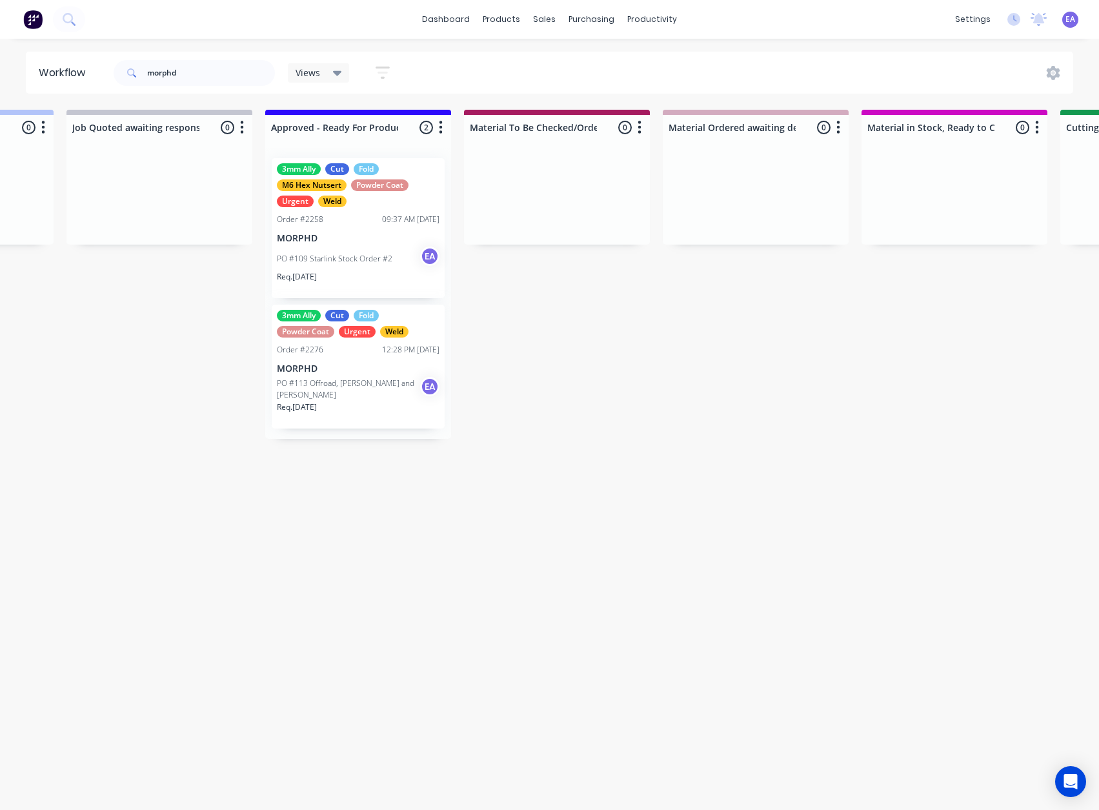
drag, startPoint x: 423, startPoint y: 459, endPoint x: 483, endPoint y: 465, distance: 60.9
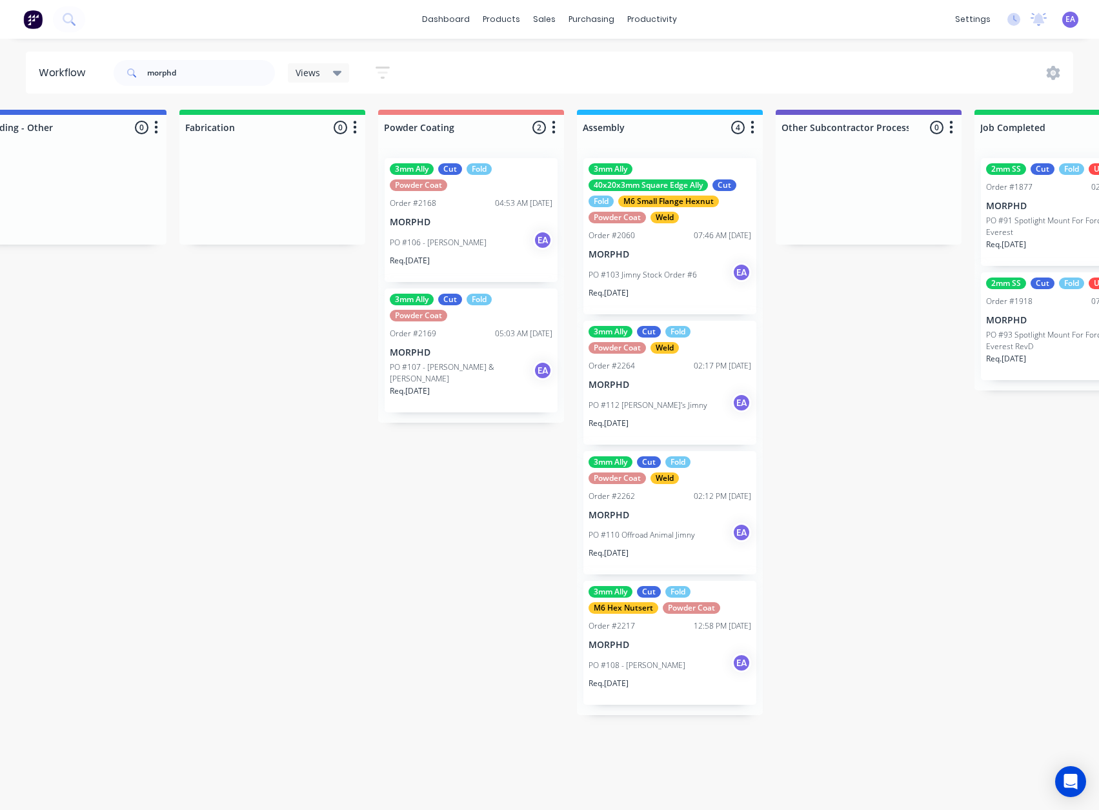
drag, startPoint x: 522, startPoint y: 450, endPoint x: 607, endPoint y: 456, distance: 85.4
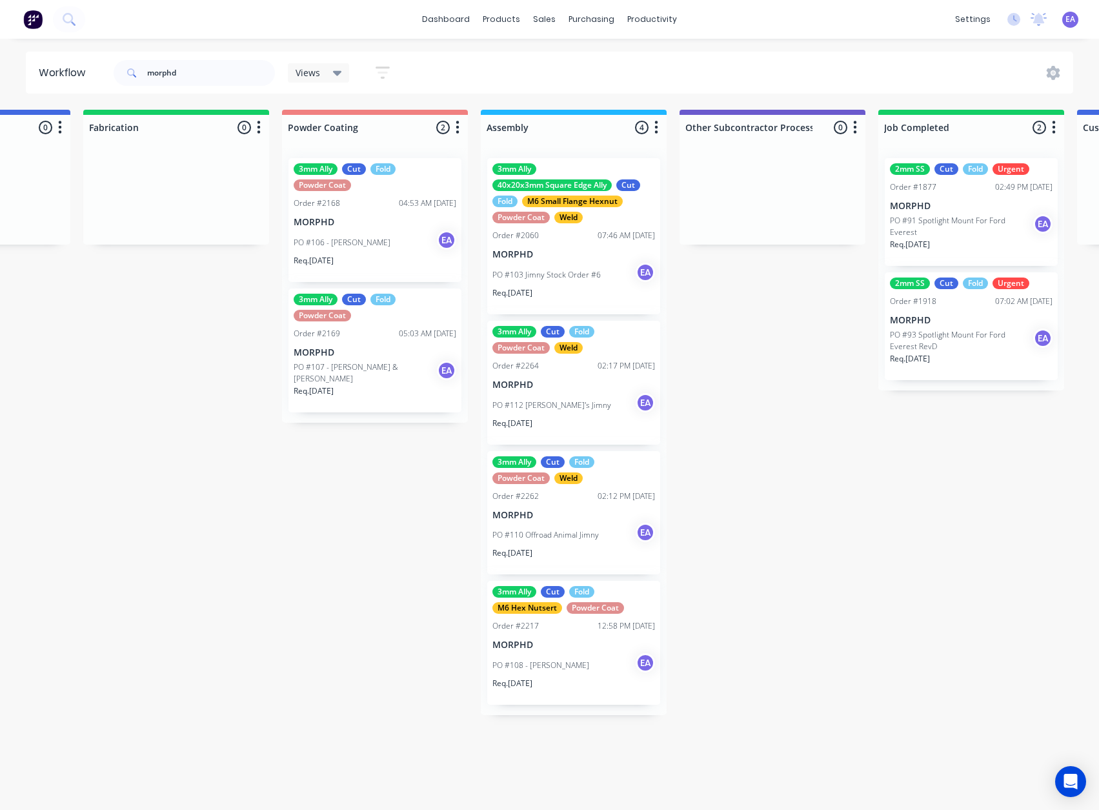
scroll to position [0, 3535]
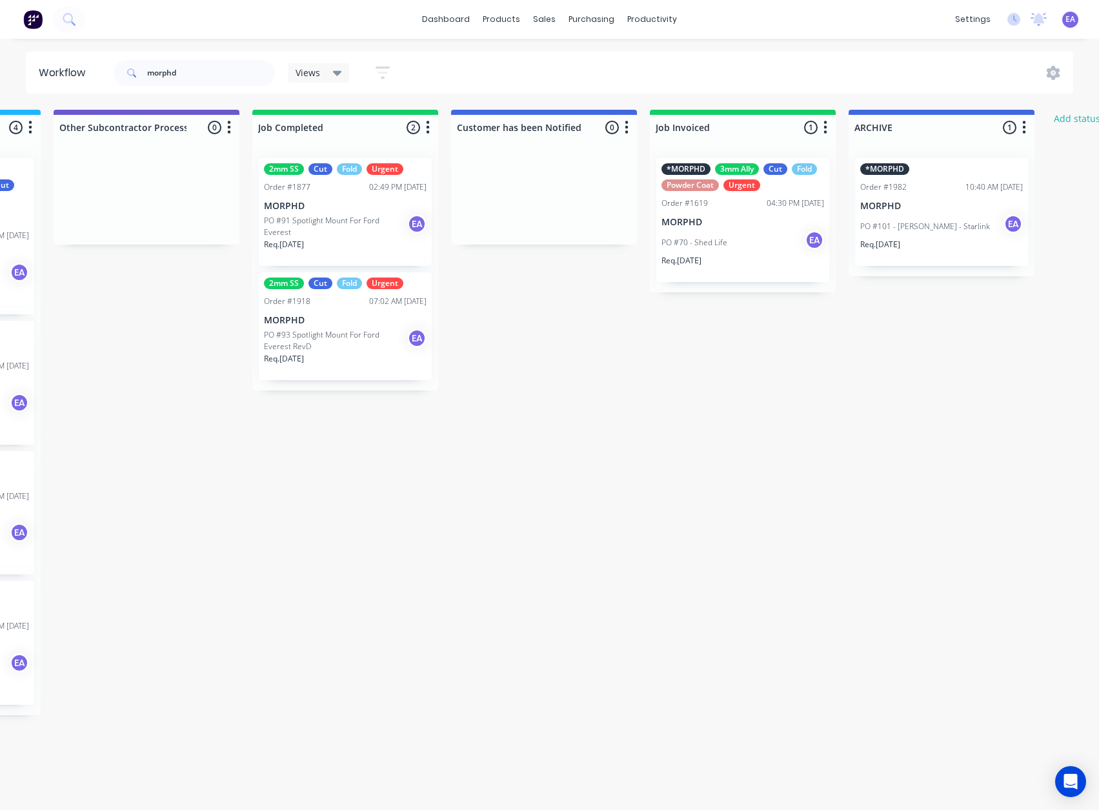
drag, startPoint x: 806, startPoint y: 455, endPoint x: 838, endPoint y: 462, distance: 33.0
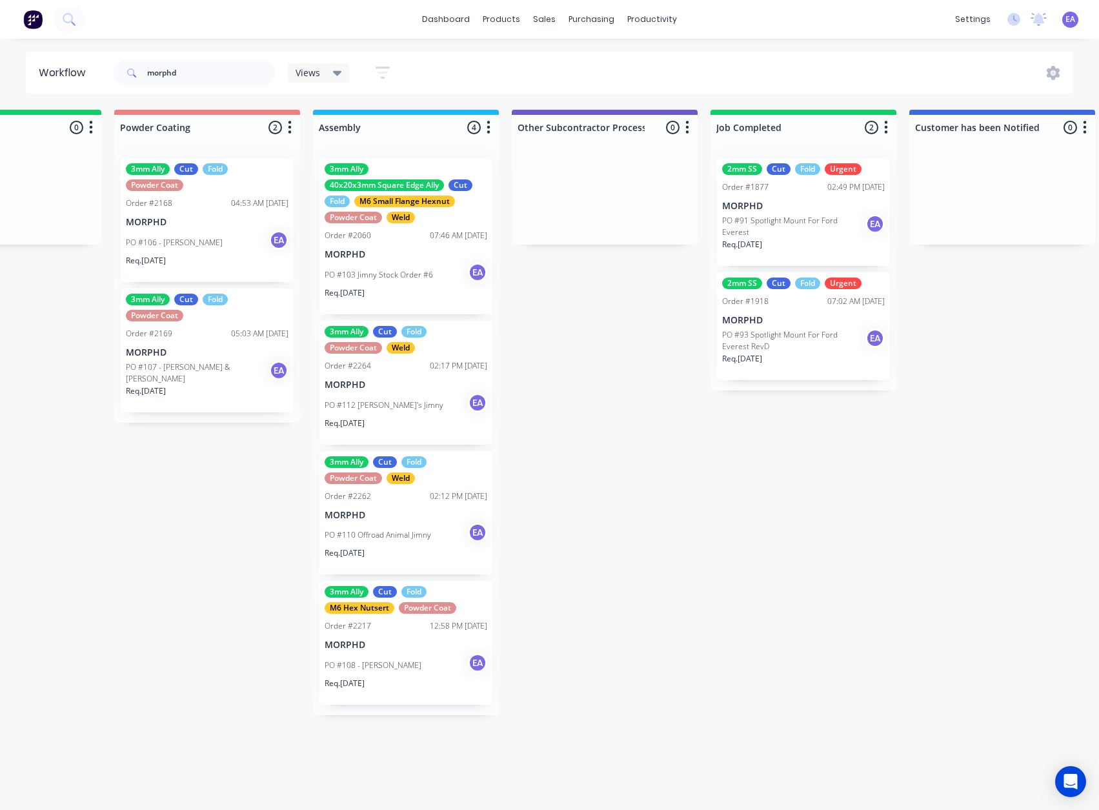
drag, startPoint x: 221, startPoint y: 334, endPoint x: 159, endPoint y: 363, distance: 67.6
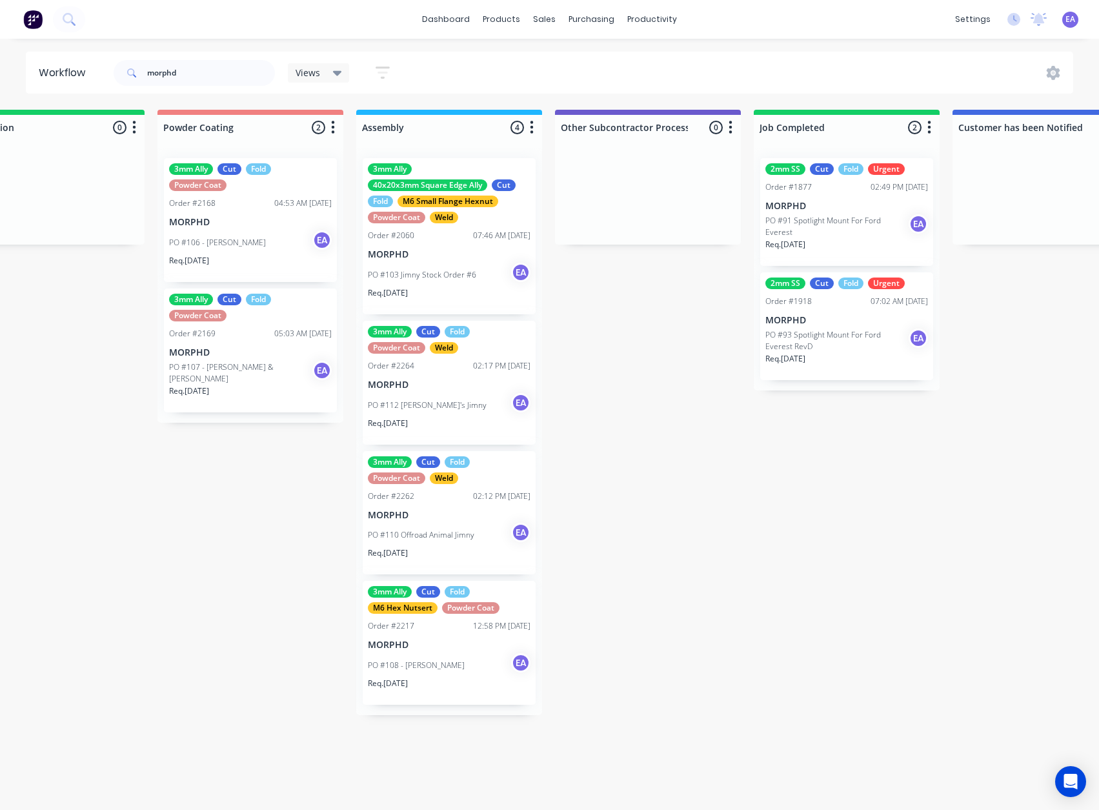
scroll to position [3, 3635]
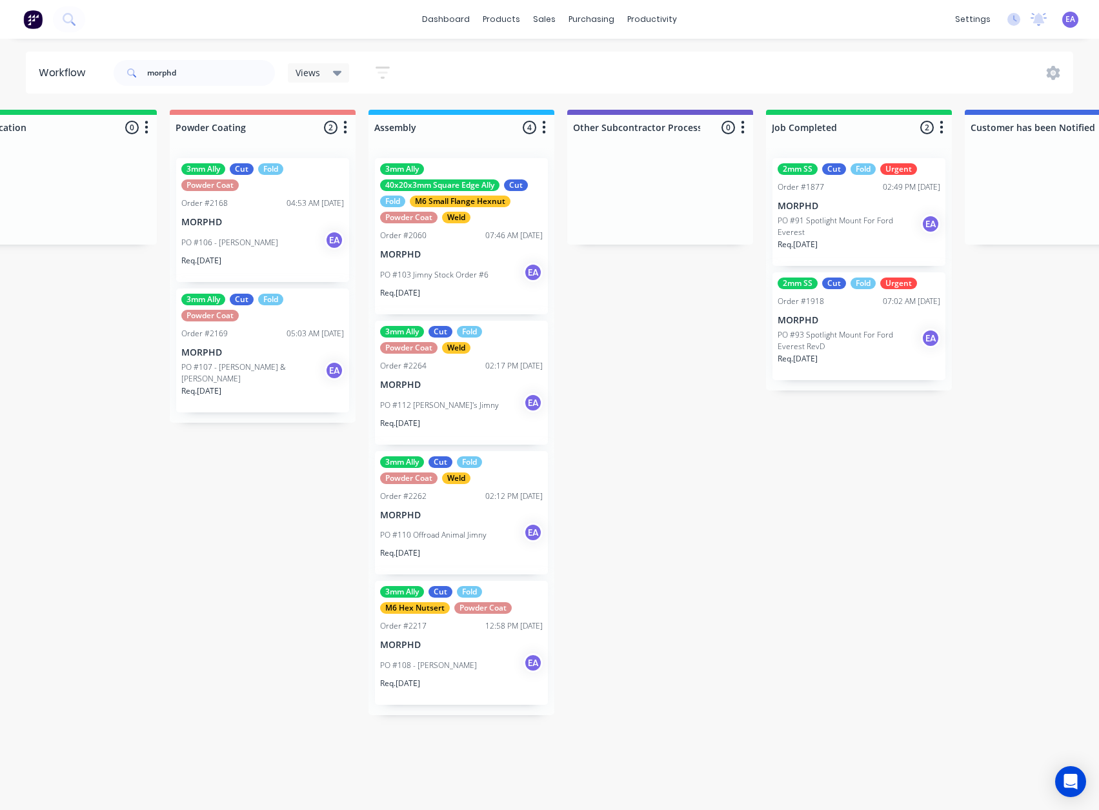
click at [291, 219] on p "MORPHD" at bounding box center [262, 222] width 163 height 11
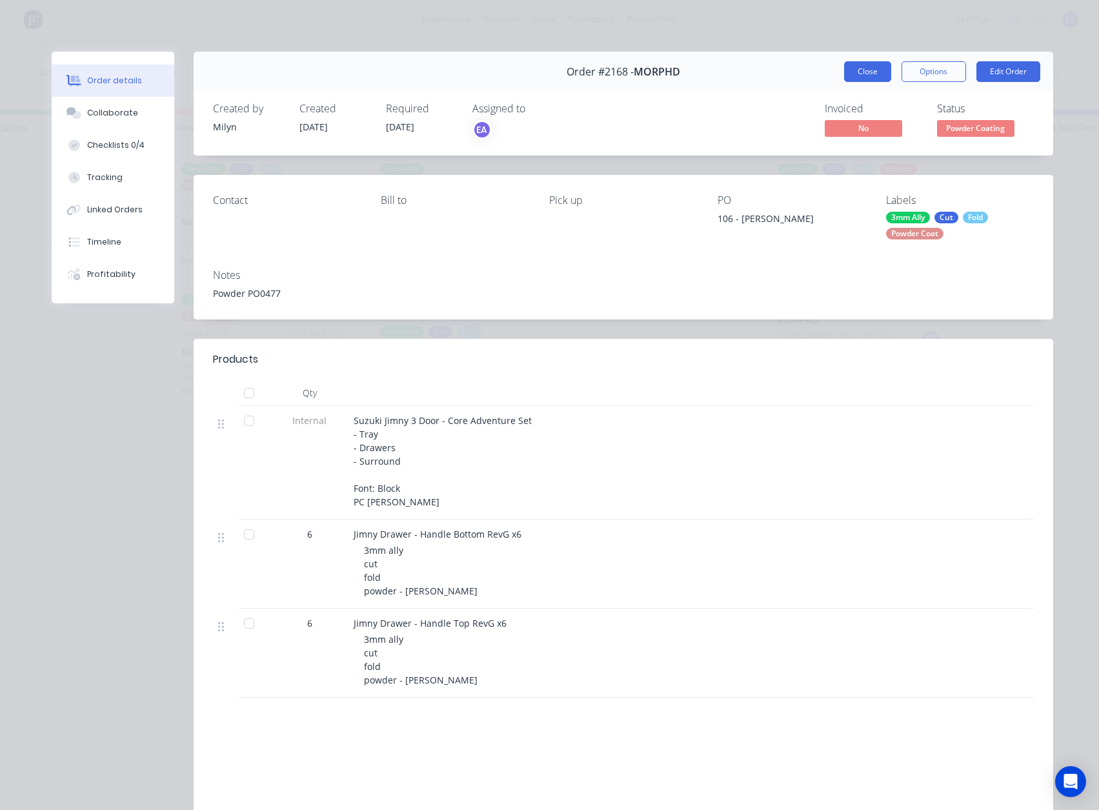
click at [844, 71] on button "Close" at bounding box center [867, 71] width 47 height 21
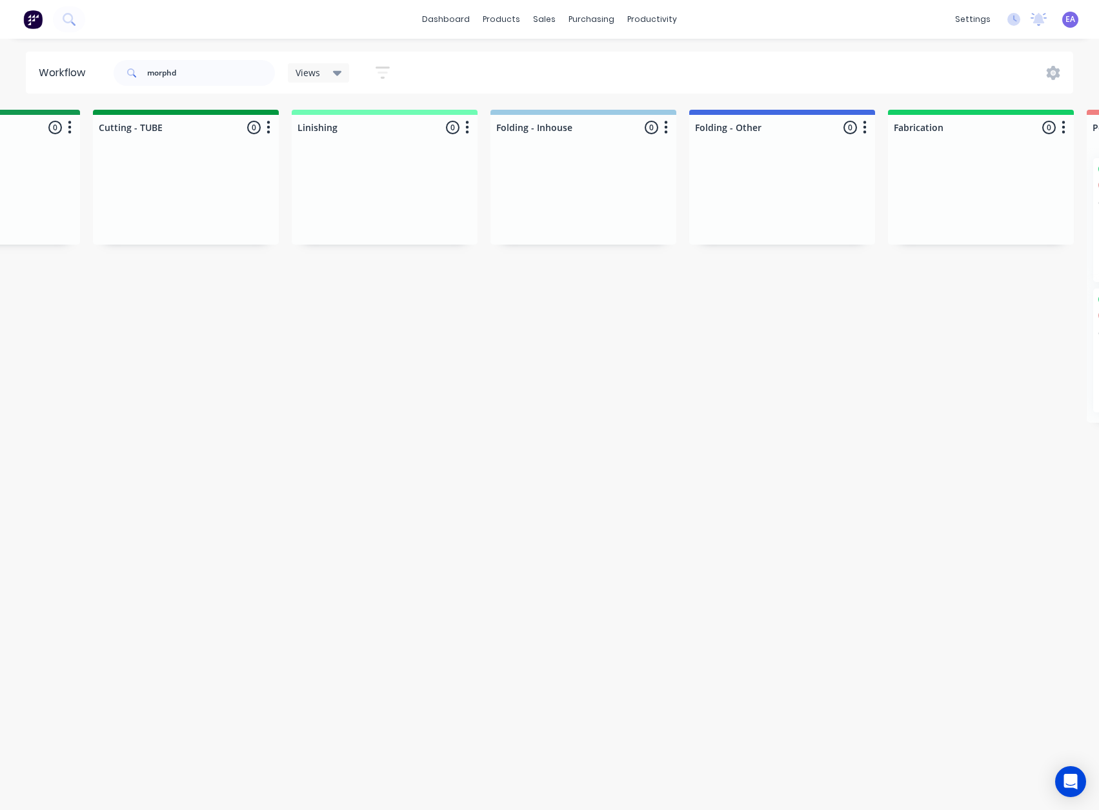
scroll to position [3, 0]
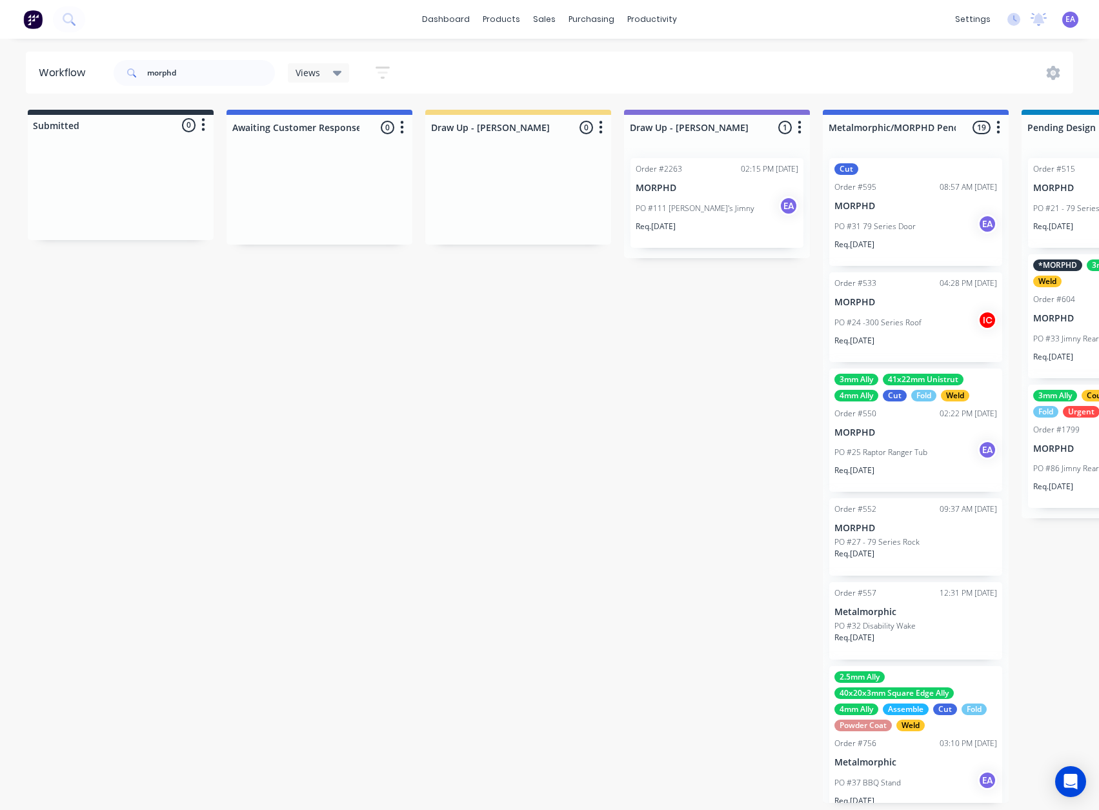
drag, startPoint x: 466, startPoint y: 300, endPoint x: 394, endPoint y: 314, distance: 73.7
drag, startPoint x: 158, startPoint y: 70, endPoint x: 65, endPoint y: 92, distance: 95.3
click at [74, 86] on header "Workflow morphd Views Save new view None (Default) edit [PERSON_NAME] edit [PER…" at bounding box center [550, 73] width 1048 height 42
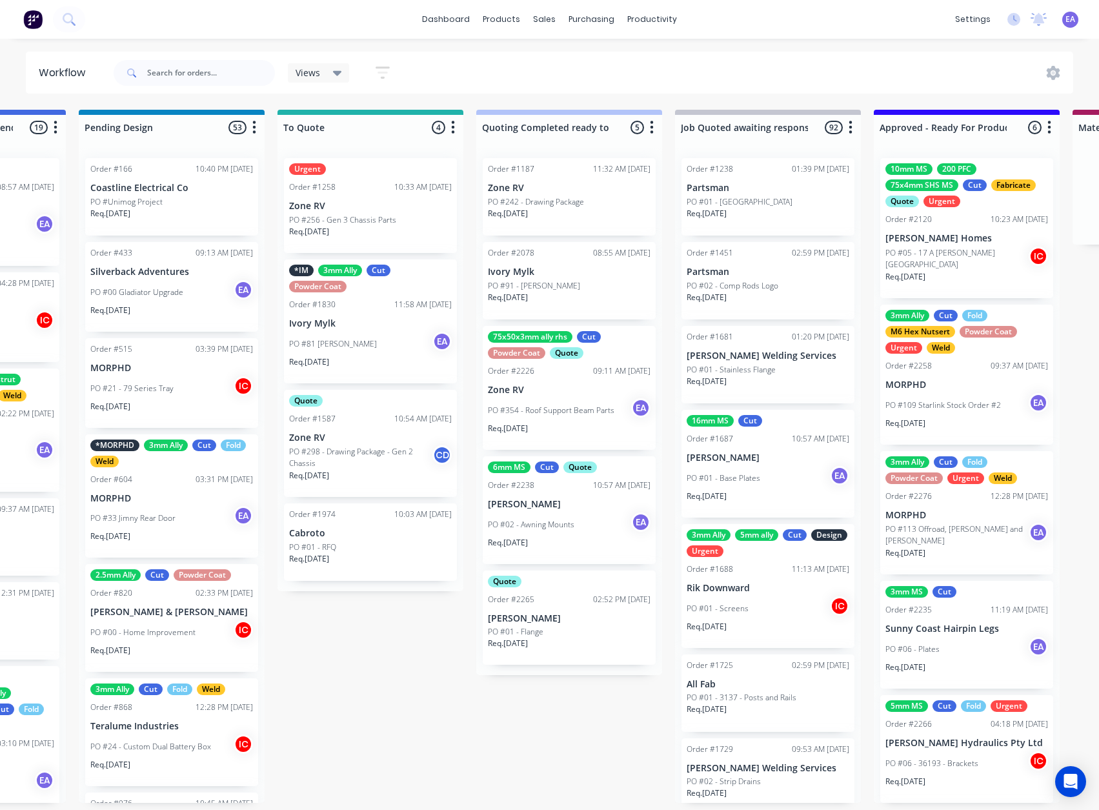
scroll to position [0, 1111]
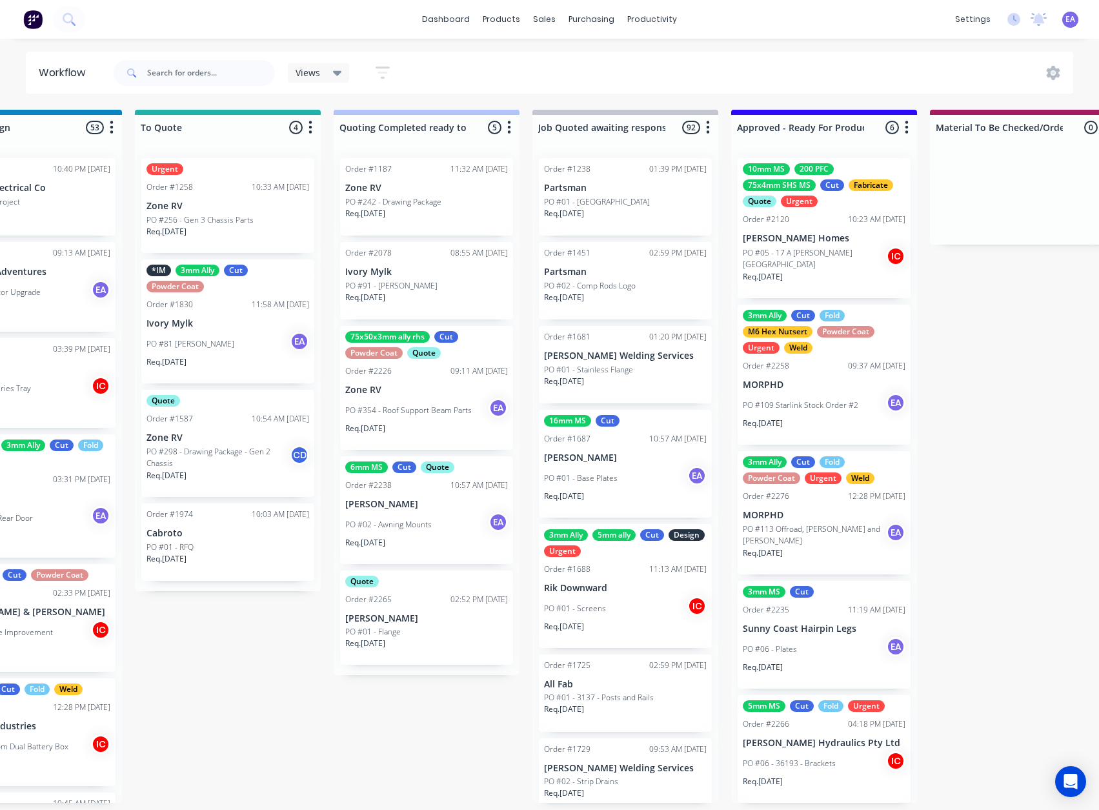
drag, startPoint x: 274, startPoint y: 678, endPoint x: 362, endPoint y: 682, distance: 87.9
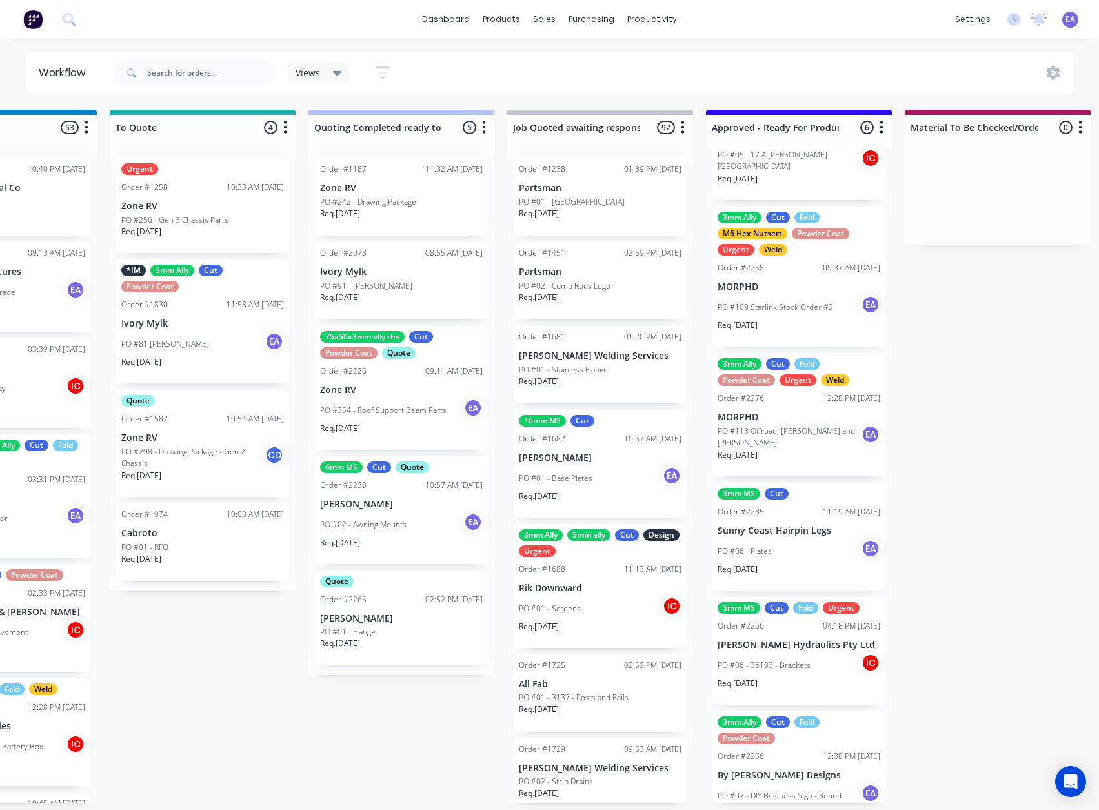
scroll to position [131, 0]
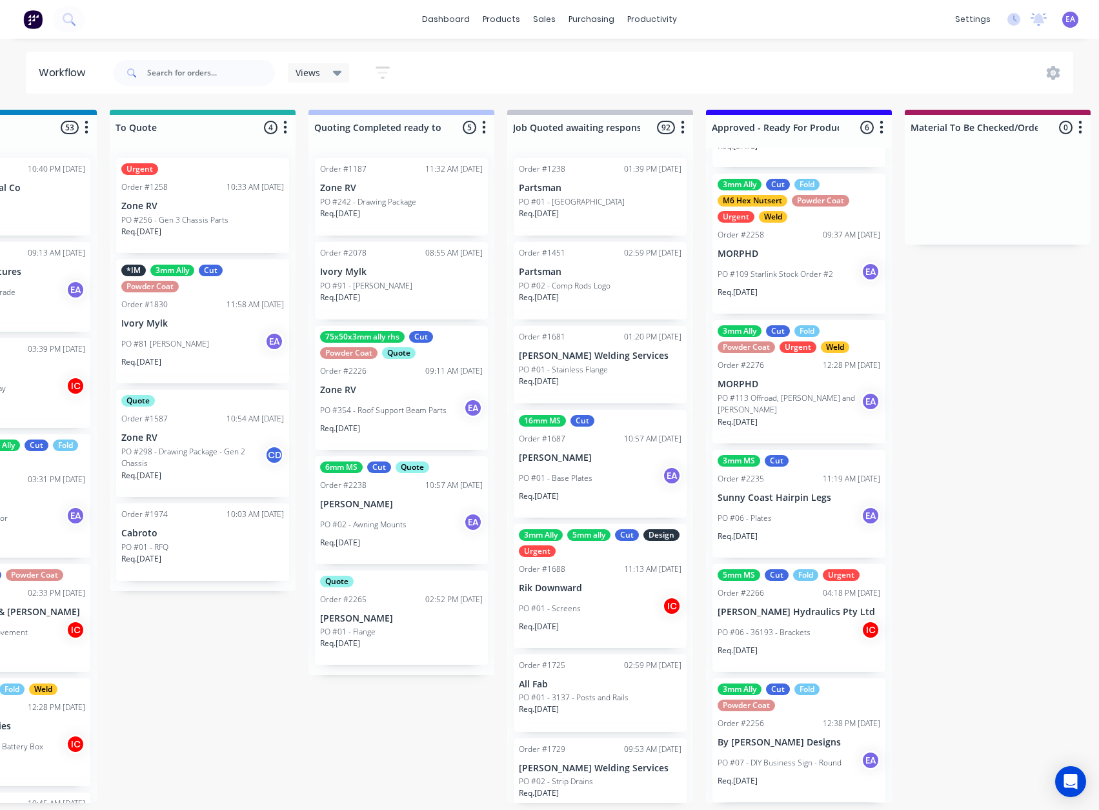
drag, startPoint x: 749, startPoint y: 653, endPoint x: 682, endPoint y: 677, distance: 71.2
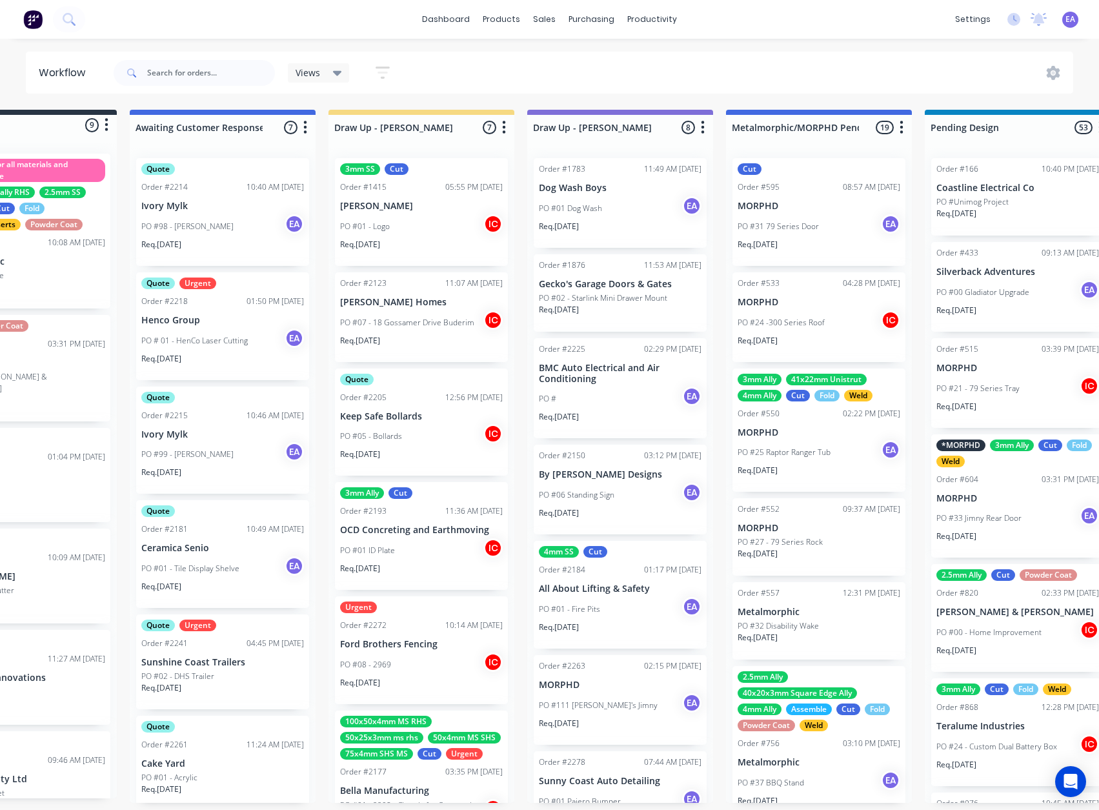
scroll to position [3, 0]
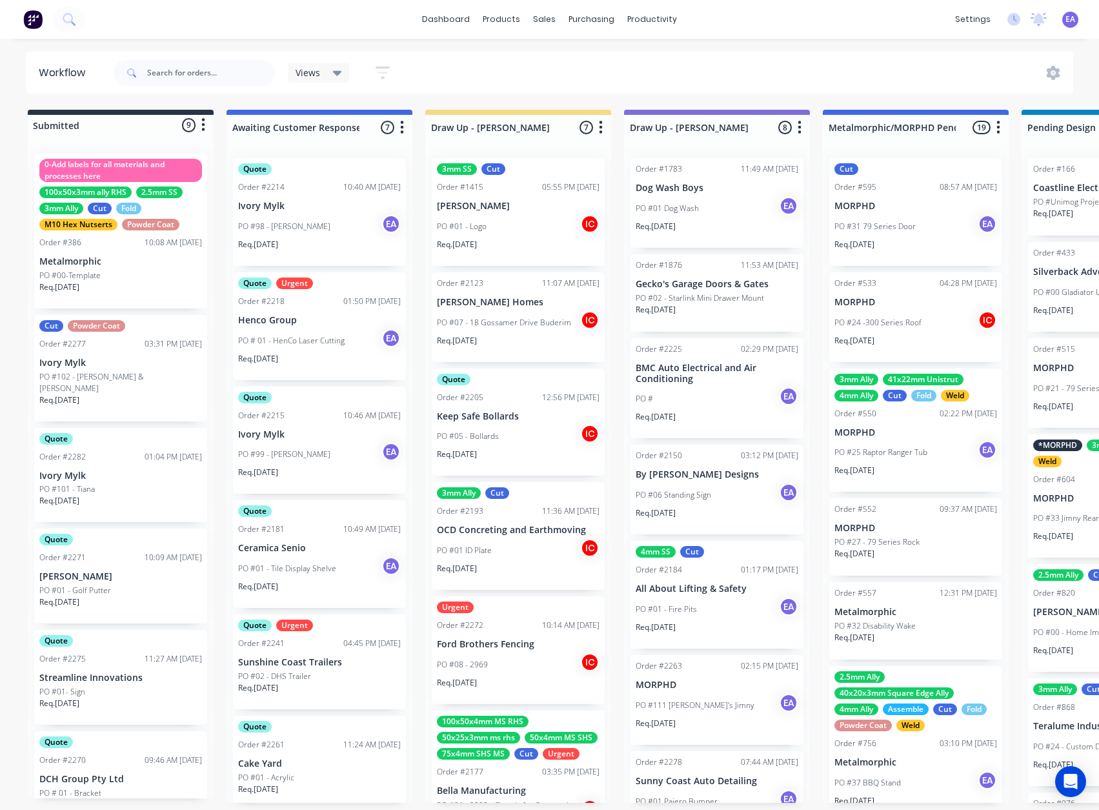
drag, startPoint x: 481, startPoint y: 700, endPoint x: 385, endPoint y: 719, distance: 98.0
click at [199, 68] on input "text" at bounding box center [211, 73] width 128 height 26
type input "precision"
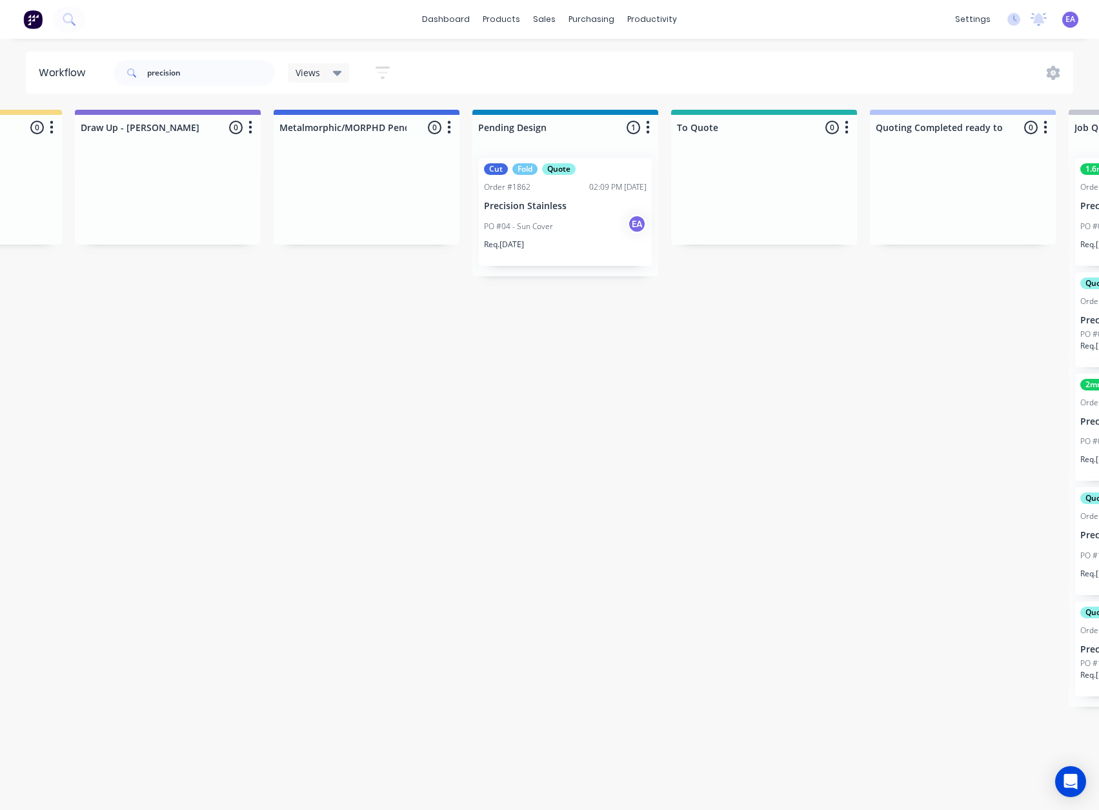
scroll to position [3, 641]
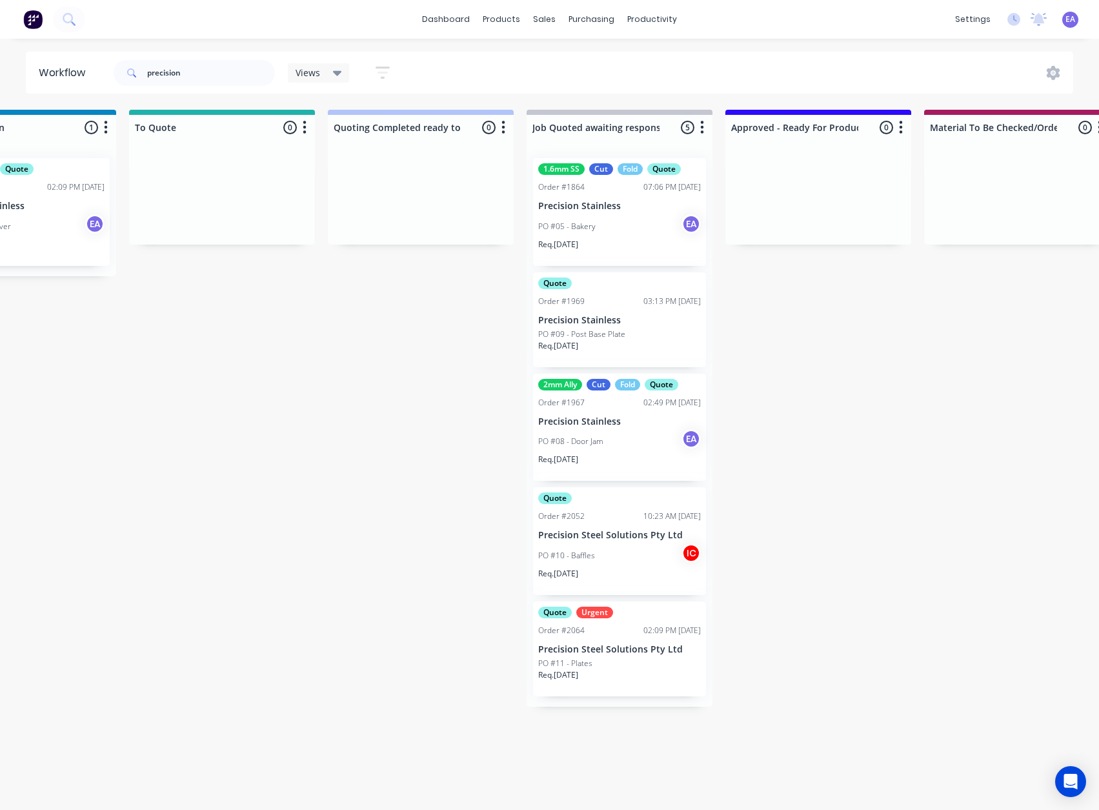
drag, startPoint x: 276, startPoint y: 429, endPoint x: 374, endPoint y: 376, distance: 111.5
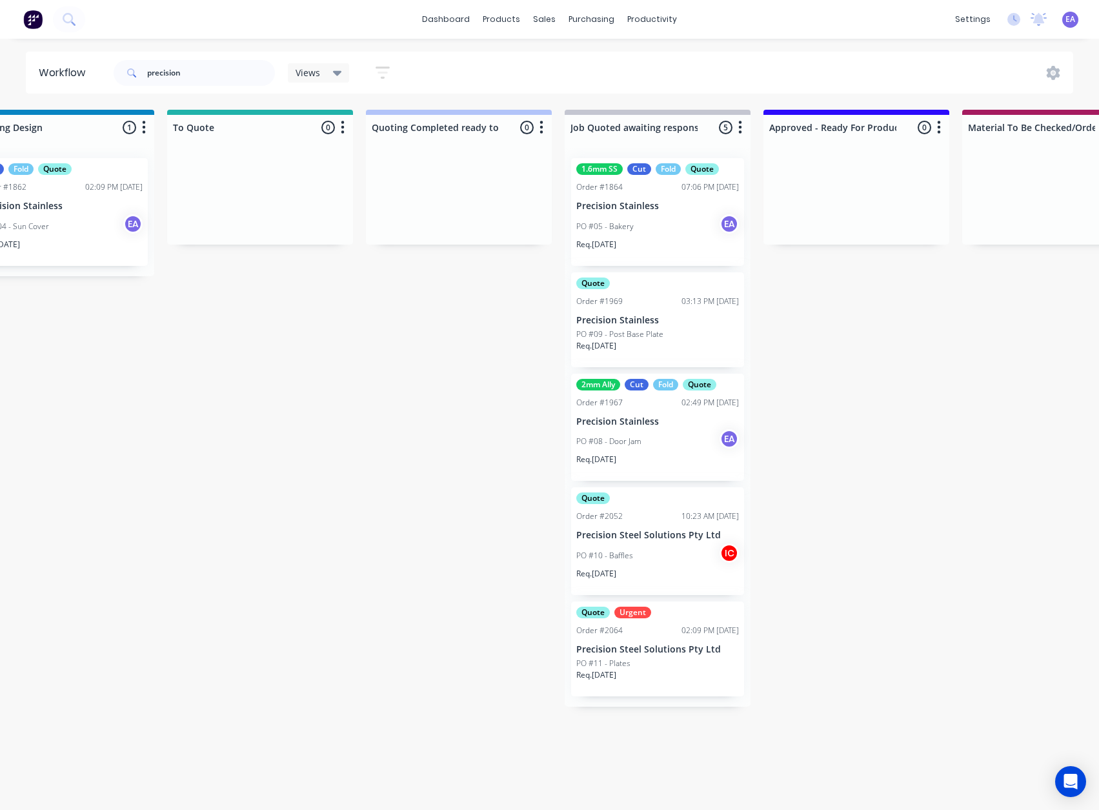
scroll to position [3, 1033]
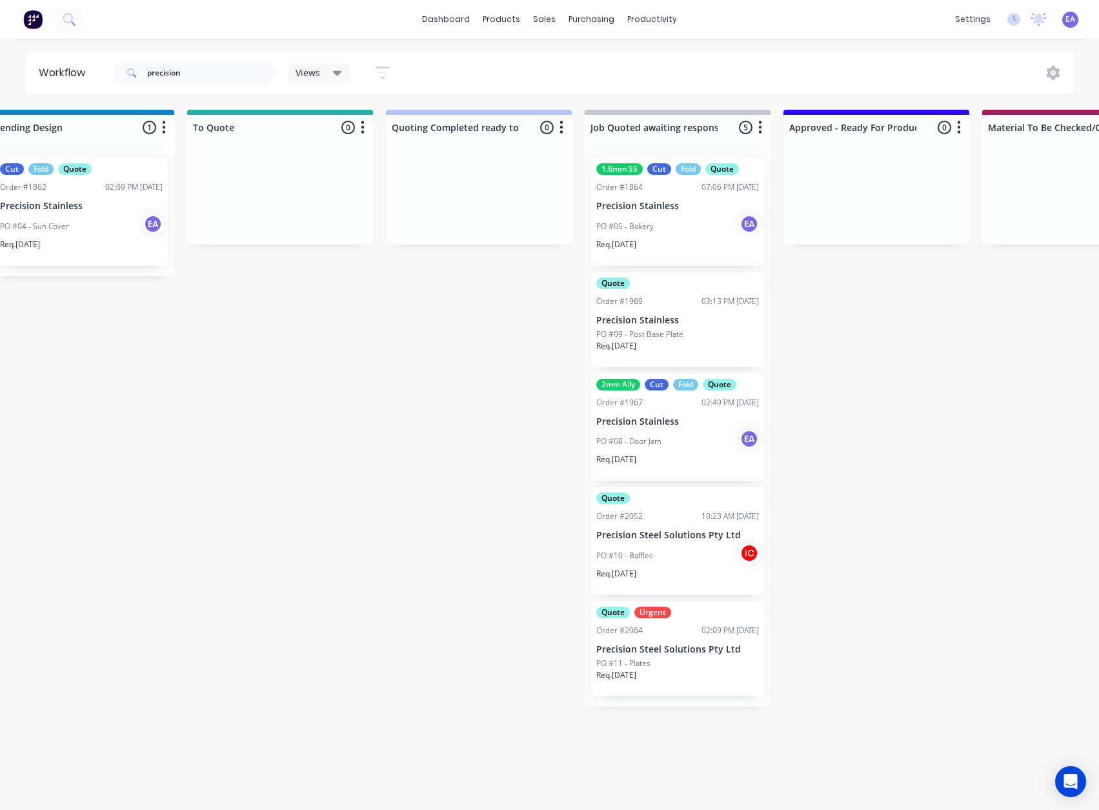
drag, startPoint x: 98, startPoint y: 376, endPoint x: 290, endPoint y: 406, distance: 194.1
drag, startPoint x: 300, startPoint y: 407, endPoint x: 292, endPoint y: 357, distance: 50.4
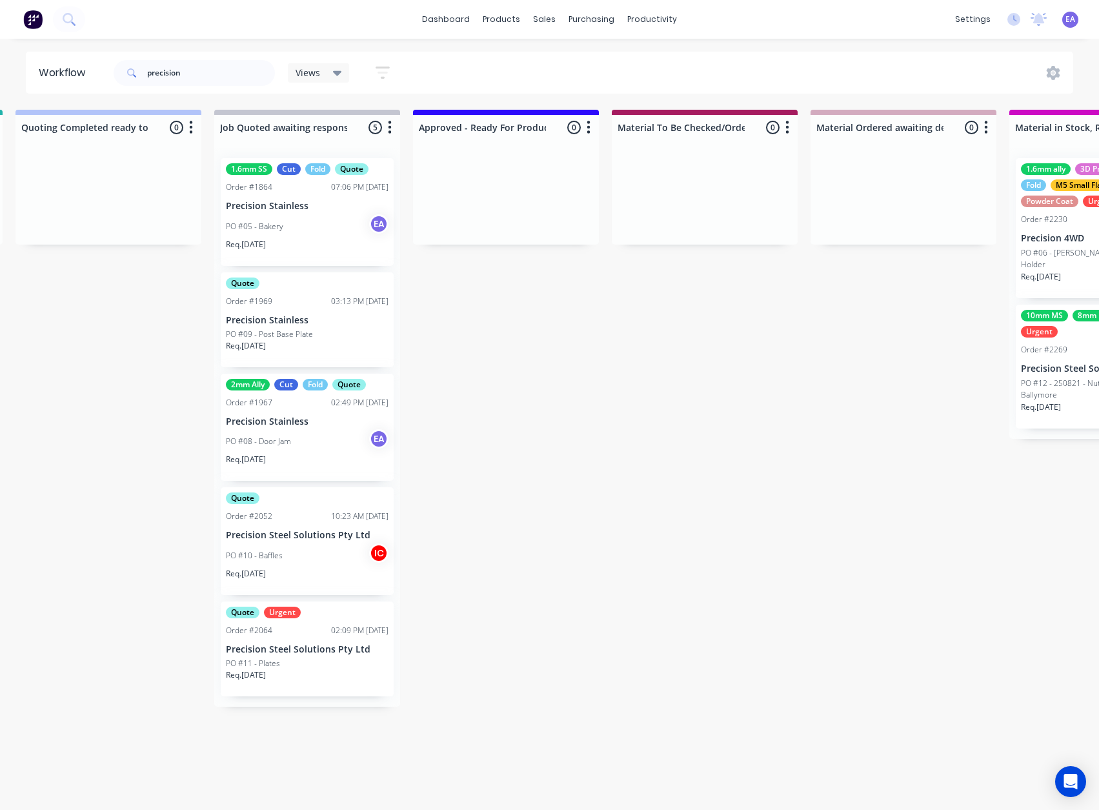
drag, startPoint x: 385, startPoint y: 354, endPoint x: 431, endPoint y: 358, distance: 46.6
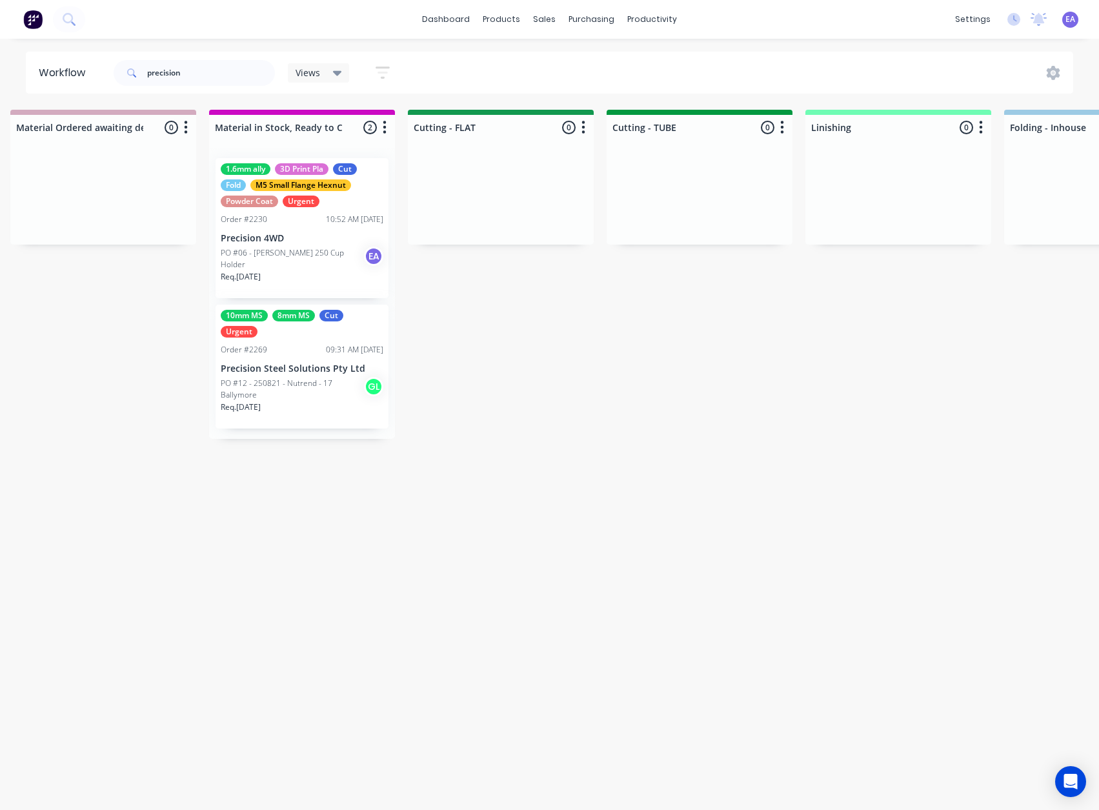
scroll to position [0, 2269]
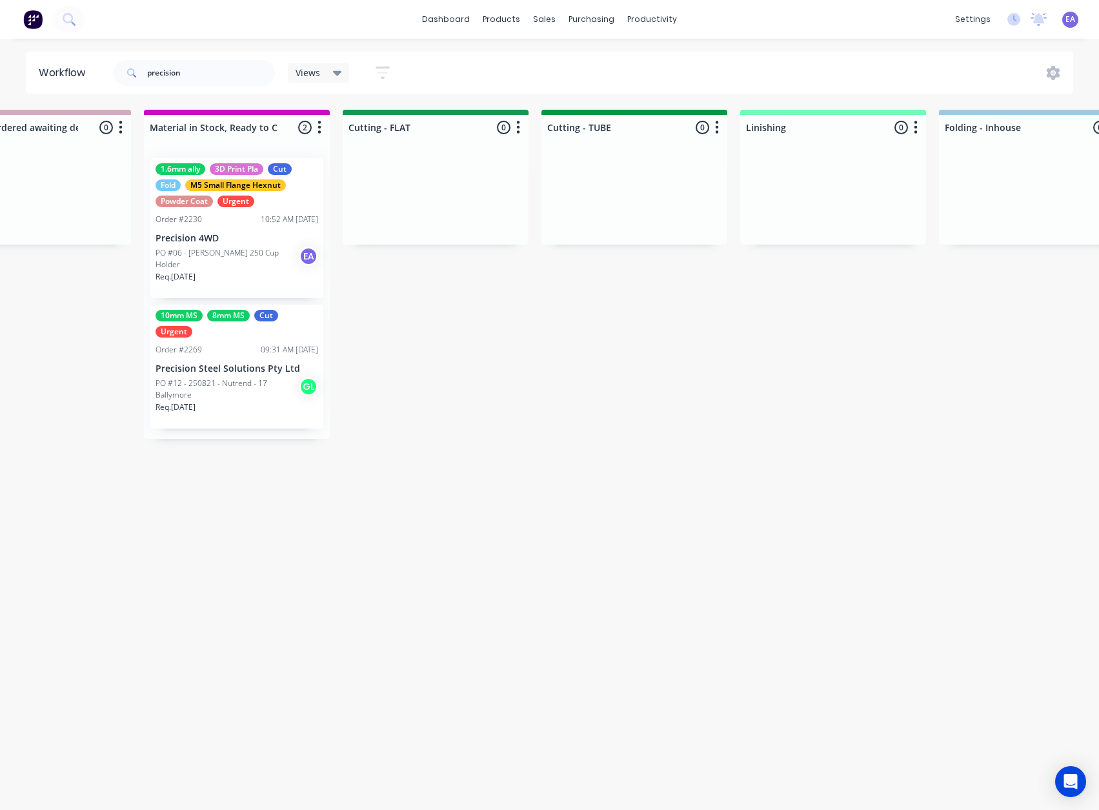
drag, startPoint x: 474, startPoint y: 373, endPoint x: 534, endPoint y: 378, distance: 60.8
click at [298, 332] on div "10mm MS 8mm MS Cut Urgent" at bounding box center [237, 324] width 163 height 28
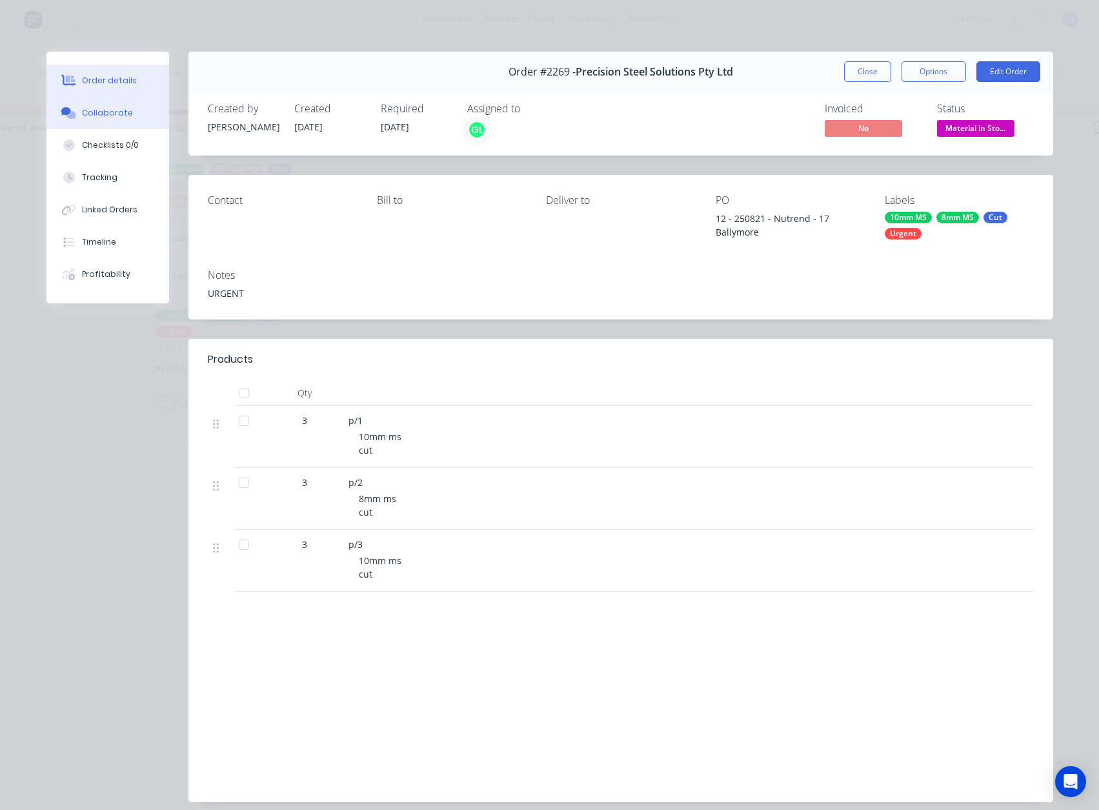
click at [103, 108] on div "Collaborate" at bounding box center [107, 113] width 51 height 12
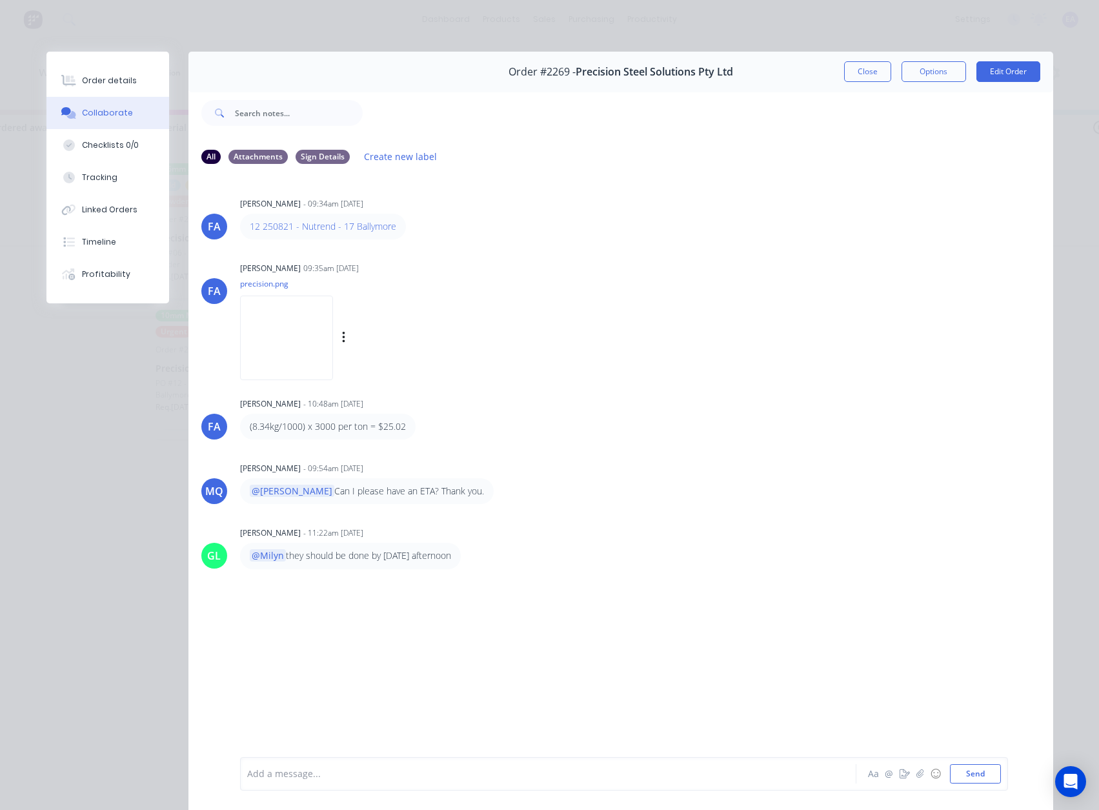
click at [299, 327] on img at bounding box center [286, 338] width 93 height 85
click at [291, 361] on img at bounding box center [286, 338] width 93 height 85
click at [862, 63] on button "Close" at bounding box center [867, 71] width 47 height 21
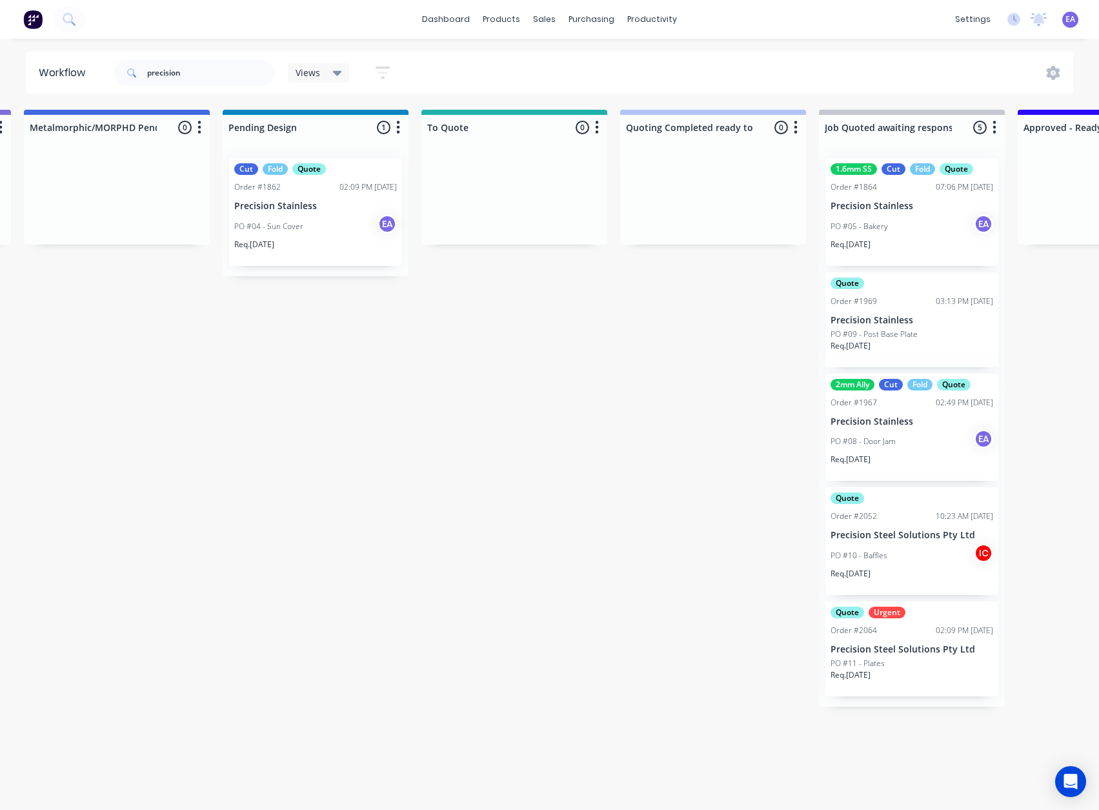
scroll to position [3, 0]
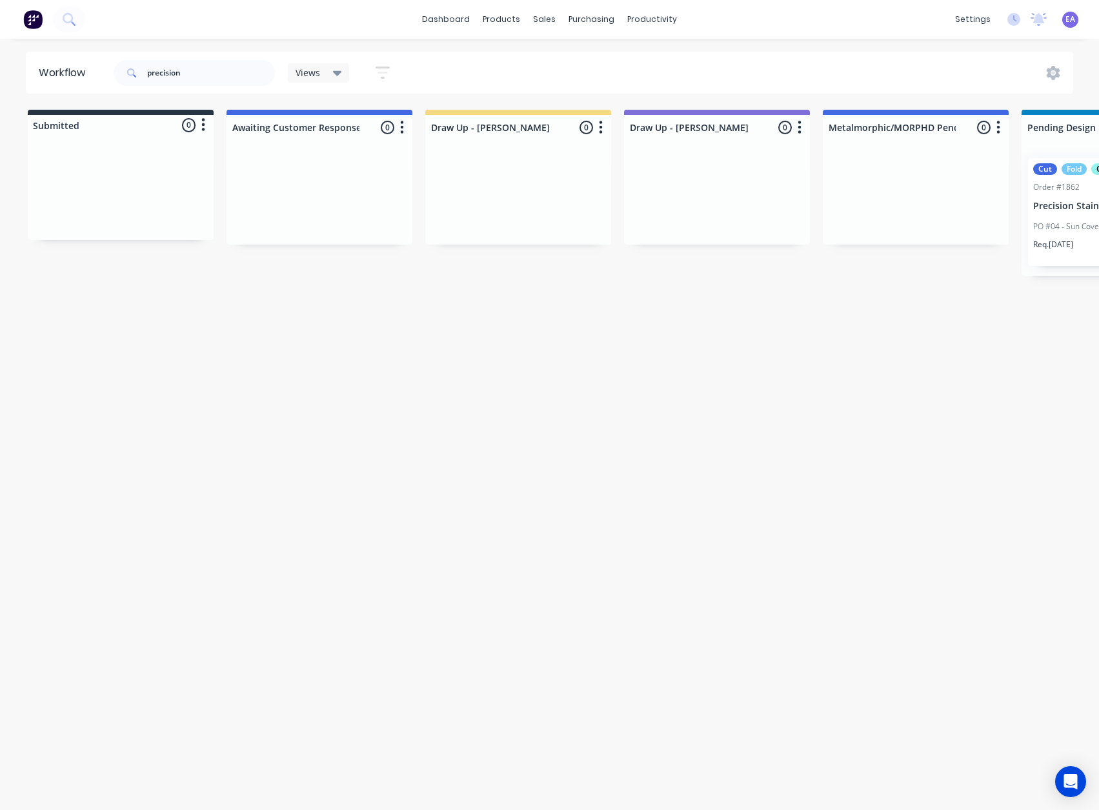
drag, startPoint x: 422, startPoint y: 330, endPoint x: 210, endPoint y: 378, distance: 217.5
drag, startPoint x: 196, startPoint y: 75, endPoint x: 68, endPoint y: 91, distance: 129.4
click at [99, 81] on header "Workflow precision Views Save new view None (Default) edit [PERSON_NAME] edit […" at bounding box center [550, 73] width 1048 height 42
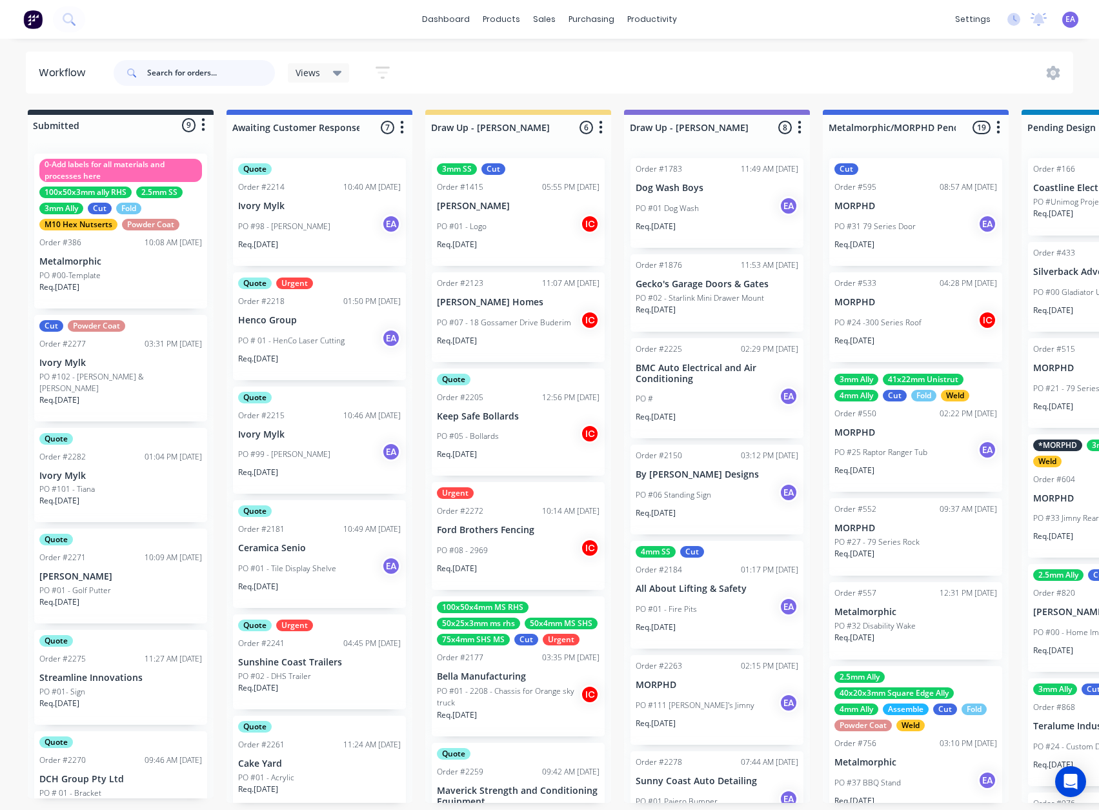
scroll to position [0, 0]
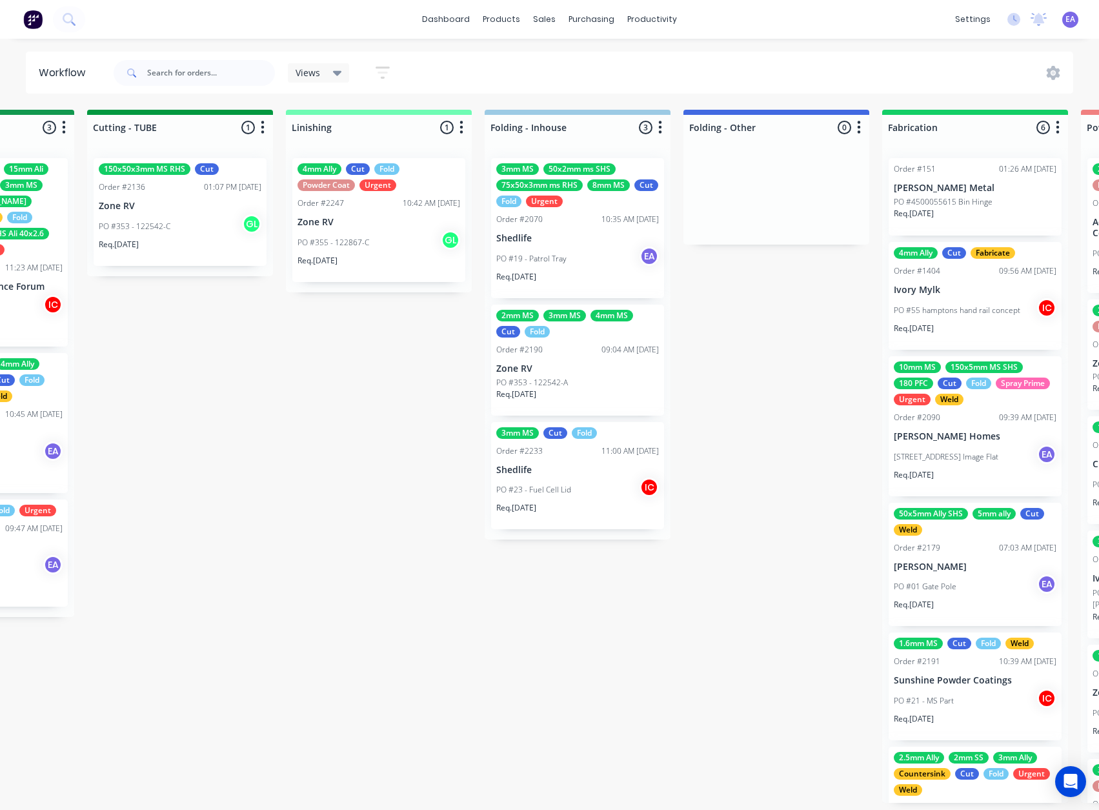
drag, startPoint x: 202, startPoint y: 510, endPoint x: 311, endPoint y: 513, distance: 109.1
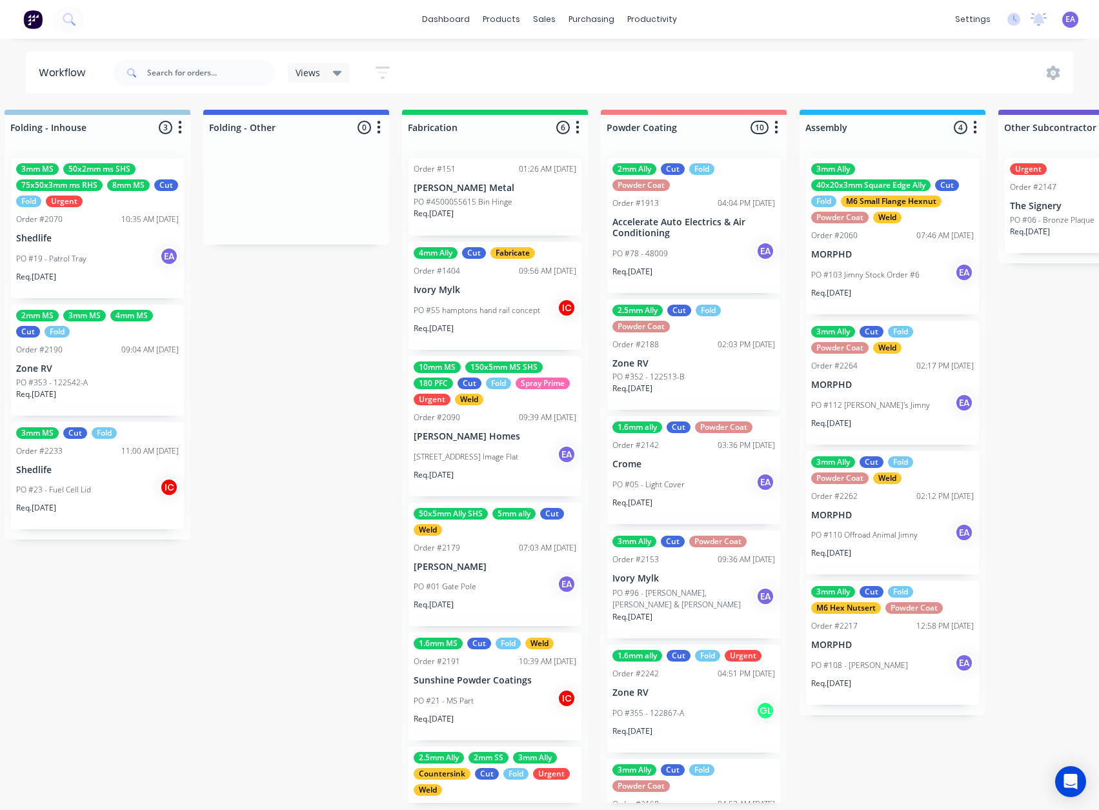
scroll to position [0, 3202]
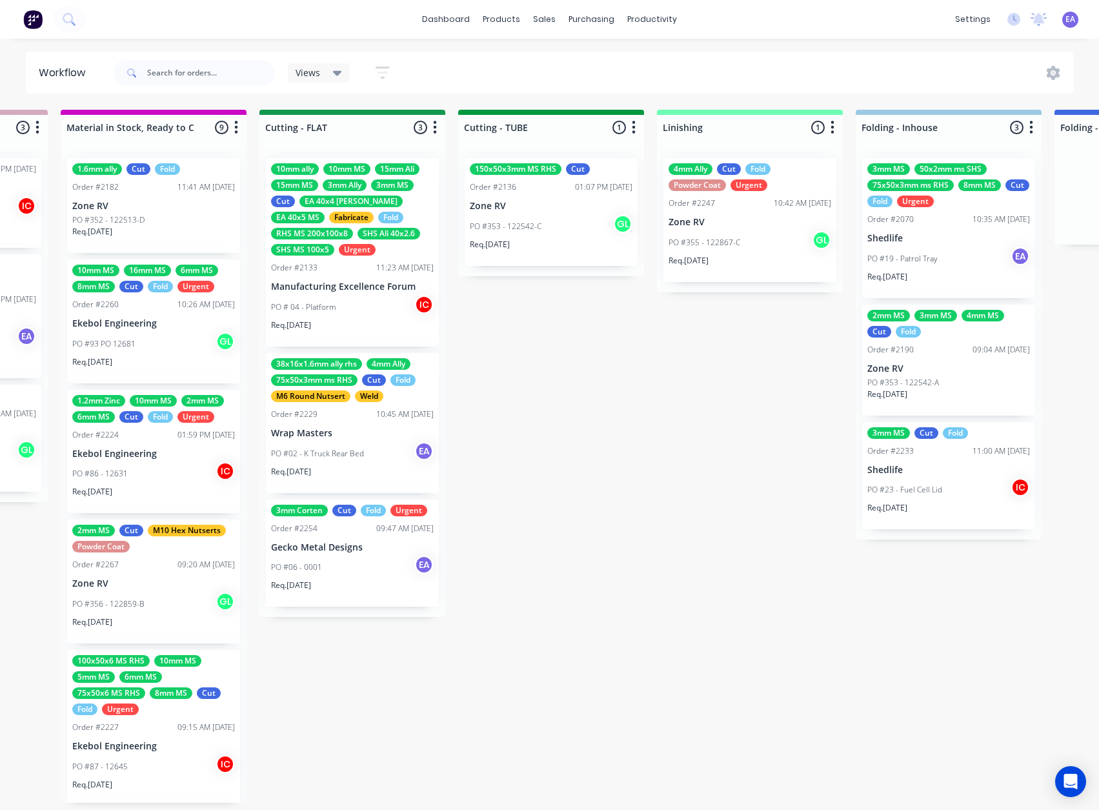
drag, startPoint x: 227, startPoint y: 472, endPoint x: 186, endPoint y: 489, distance: 44.0
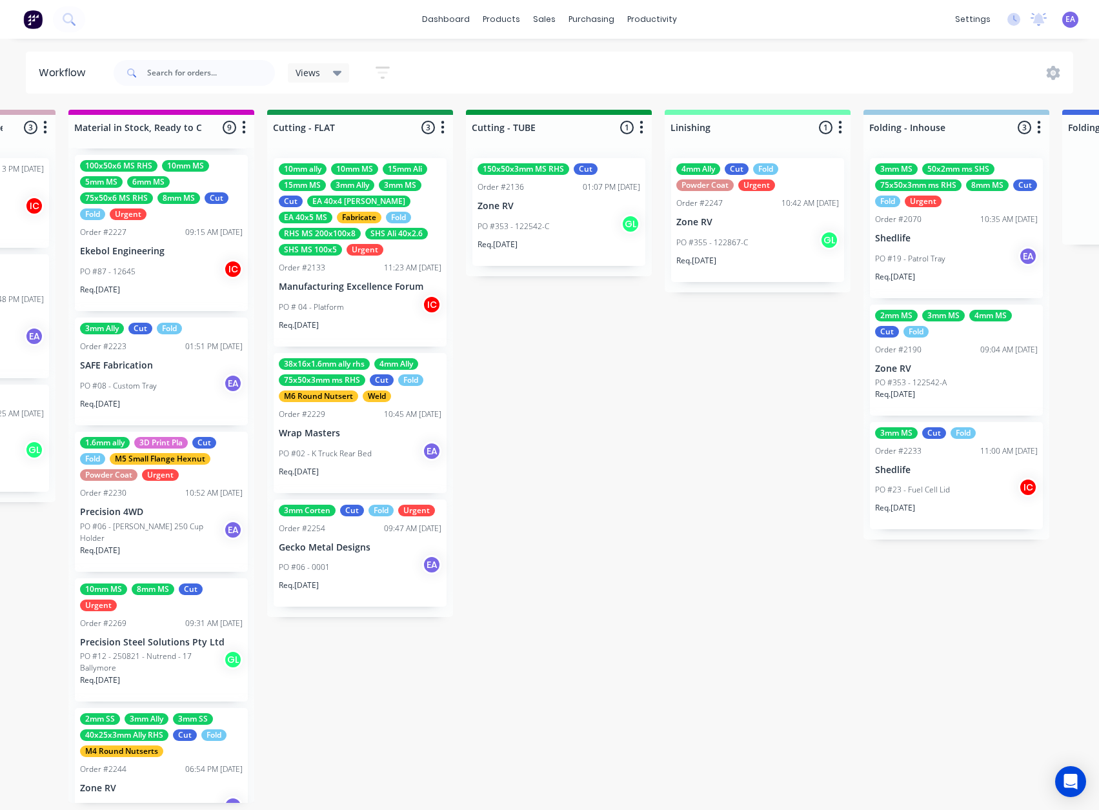
scroll to position [541, 0]
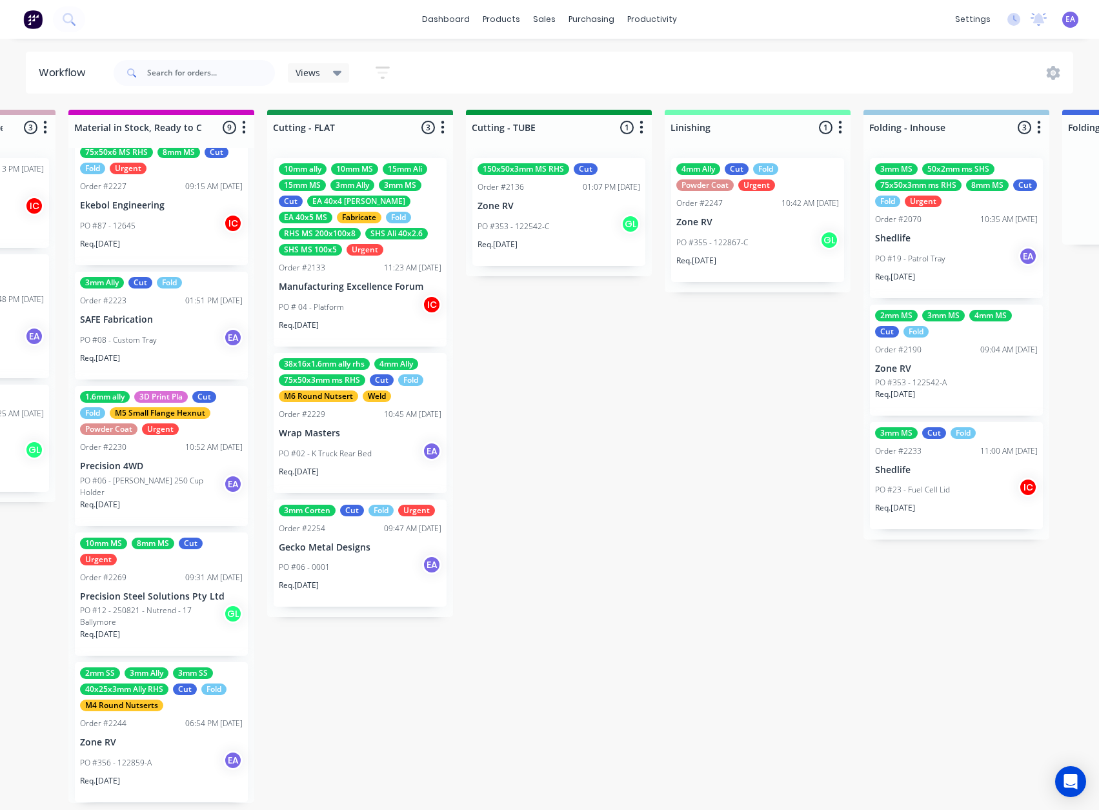
click at [183, 619] on p "PO #12 - 250821 - Nutrend - 17 Ballymore" at bounding box center [151, 616] width 143 height 23
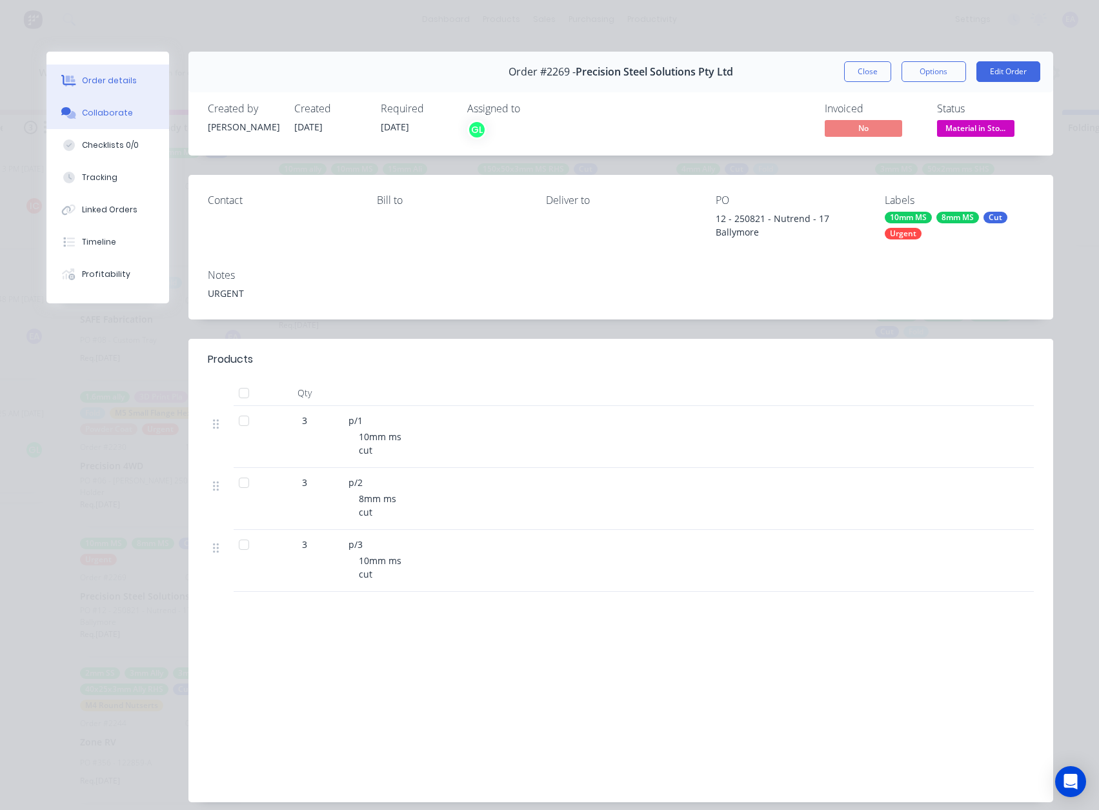
click at [125, 109] on button "Collaborate" at bounding box center [107, 113] width 123 height 32
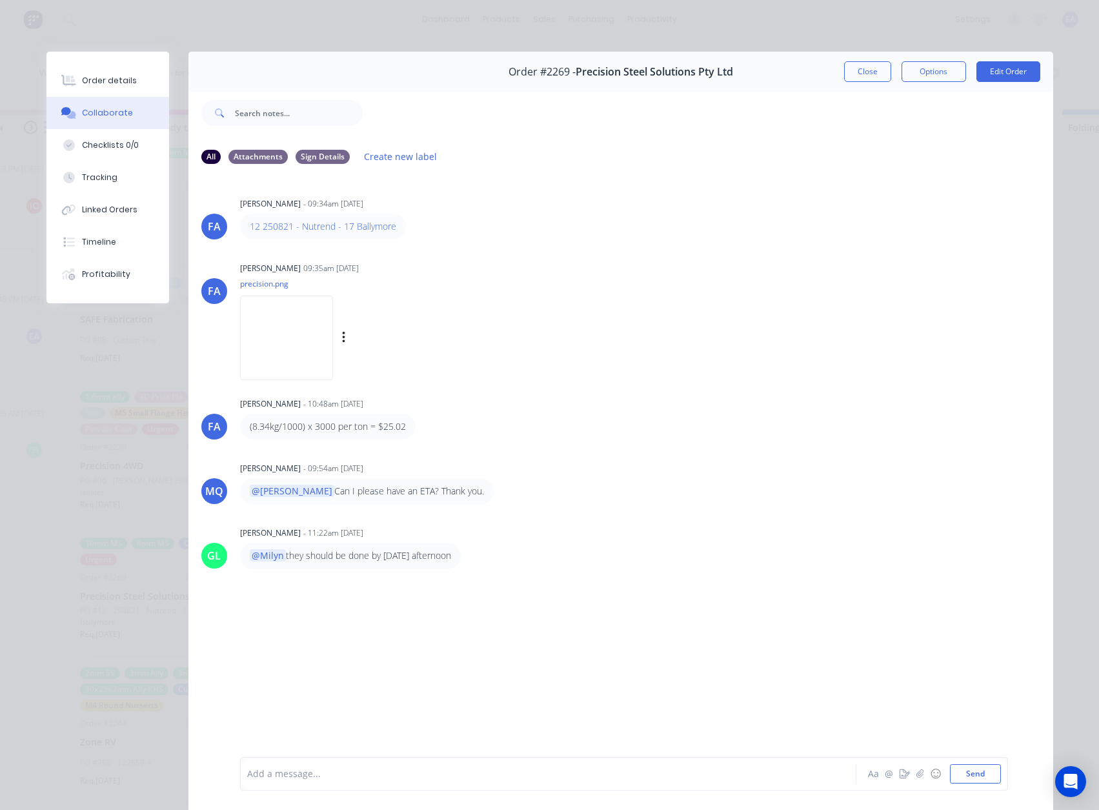
click at [268, 322] on img at bounding box center [286, 338] width 93 height 85
click at [860, 77] on button "Close" at bounding box center [867, 71] width 47 height 21
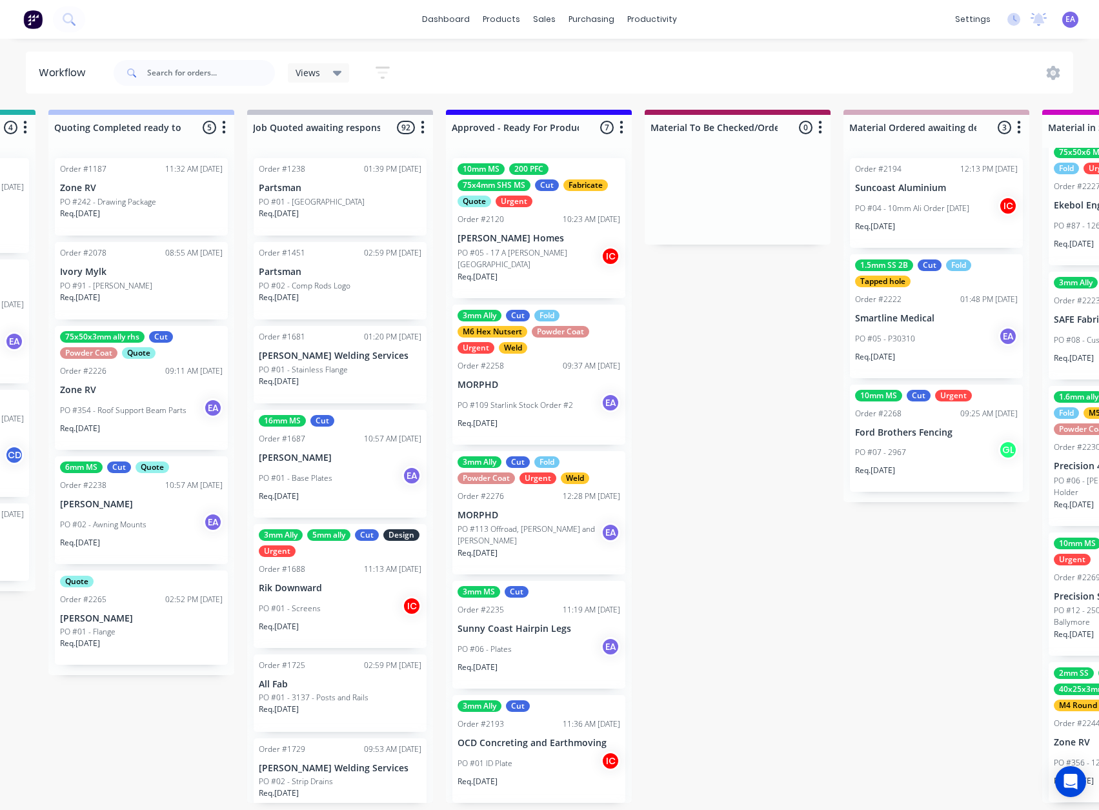
scroll to position [3, 0]
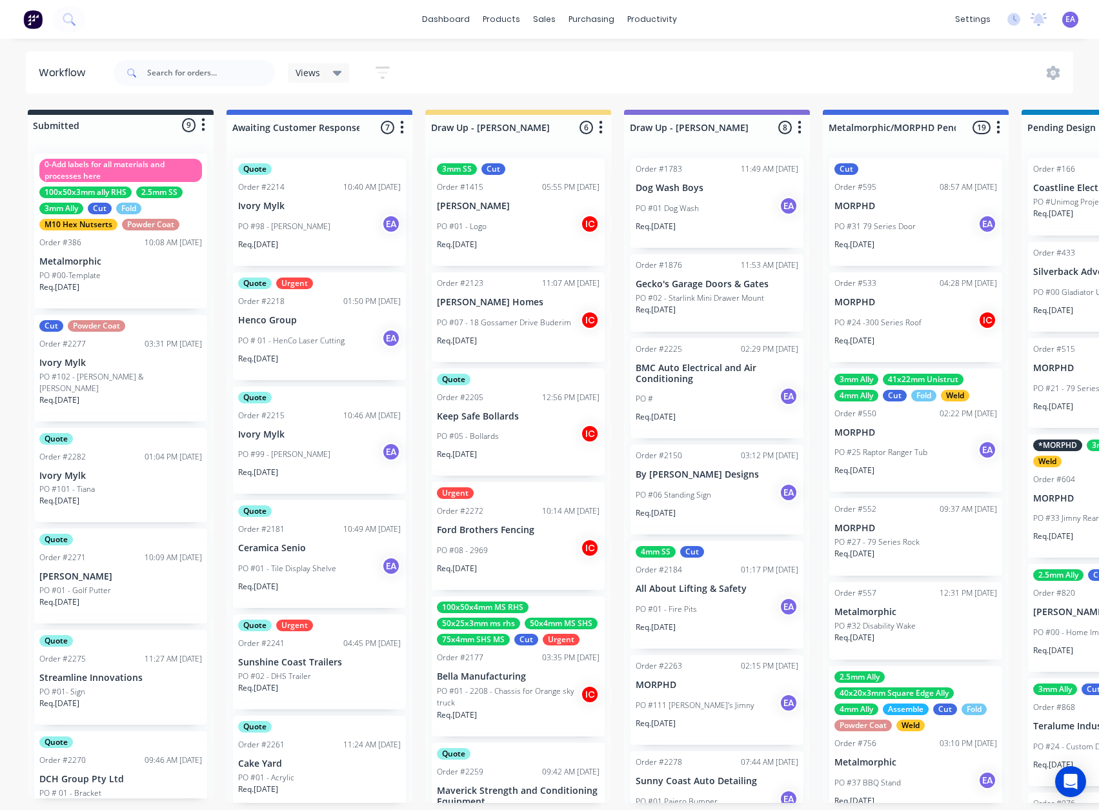
drag, startPoint x: 605, startPoint y: 552, endPoint x: 45, endPoint y: 685, distance: 575.9
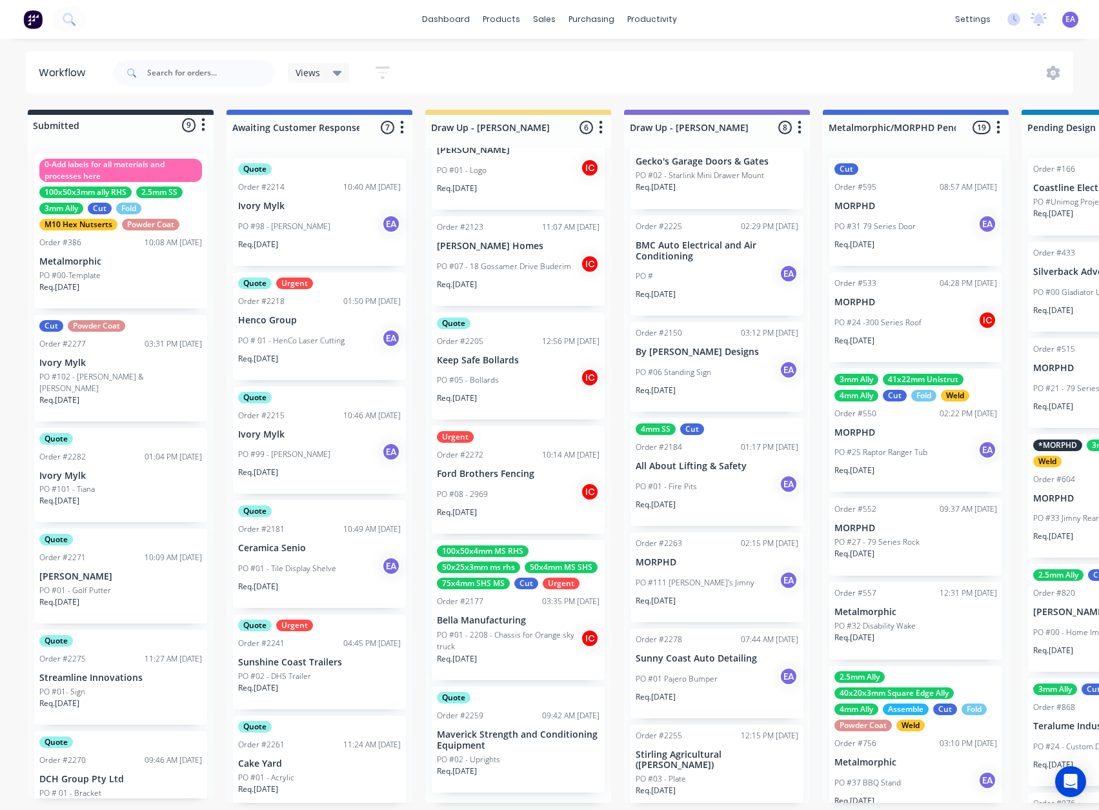
click at [718, 785] on div "Req. [DATE]" at bounding box center [717, 796] width 163 height 22
